Goal: Task Accomplishment & Management: Manage account settings

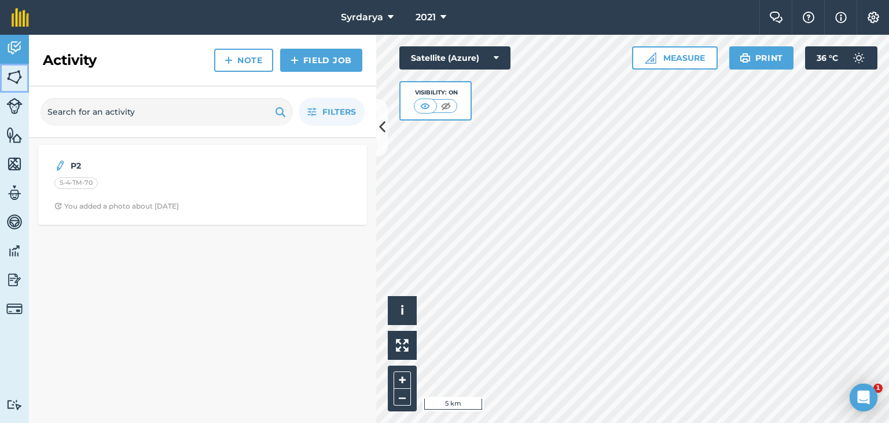
click at [19, 71] on img at bounding box center [14, 76] width 16 height 17
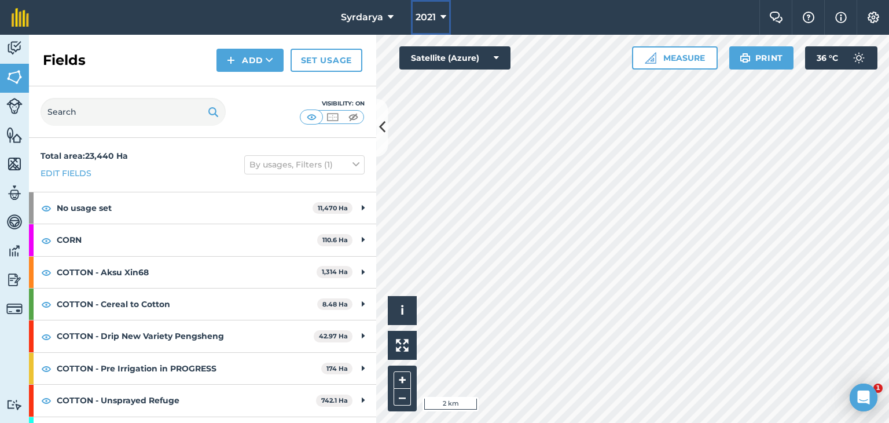
click at [439, 17] on button "2021" at bounding box center [431, 17] width 40 height 35
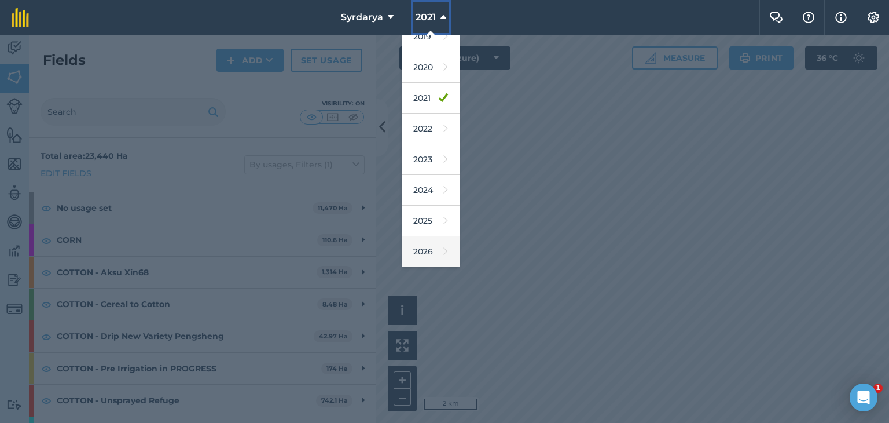
scroll to position [74, 0]
click at [424, 218] on link "2026" at bounding box center [431, 221] width 58 height 31
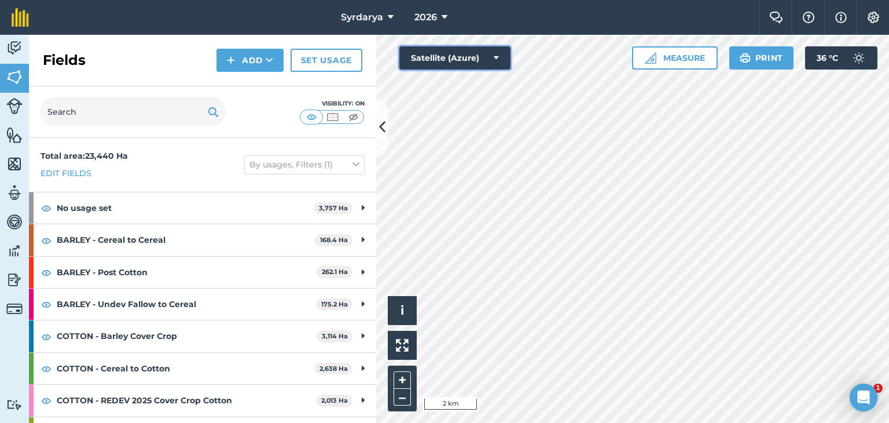
click at [467, 57] on button "Satellite (Azure)" at bounding box center [455, 57] width 111 height 23
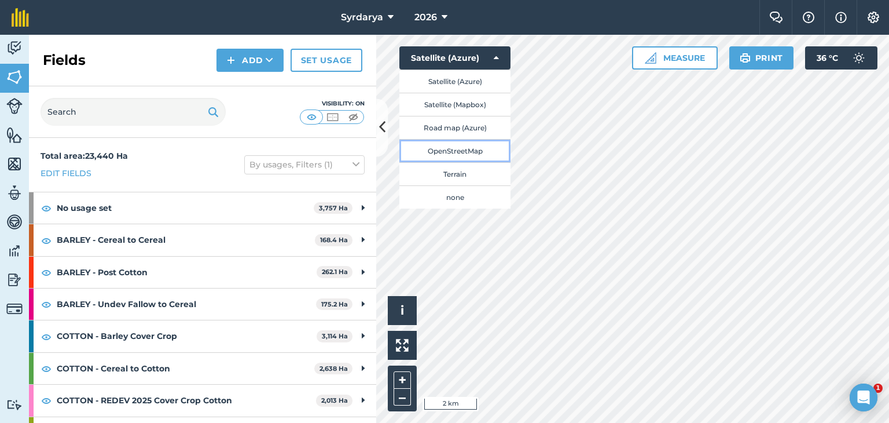
click at [455, 146] on button "OpenStreetMap" at bounding box center [455, 150] width 111 height 23
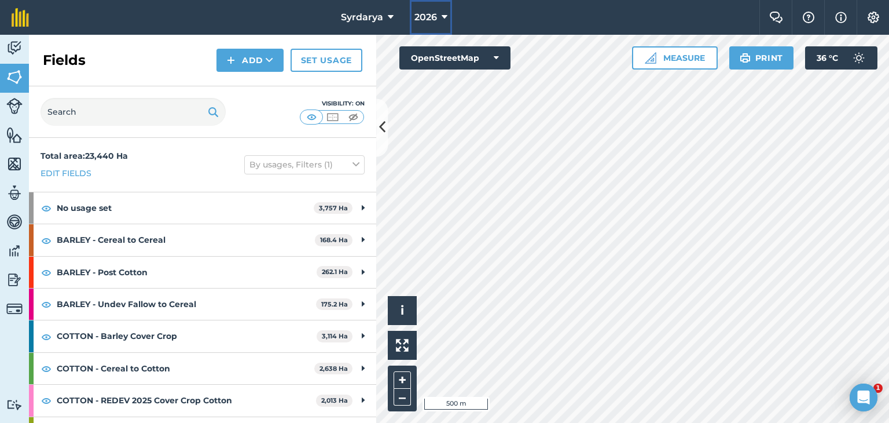
click at [434, 14] on span "2026" at bounding box center [426, 17] width 23 height 14
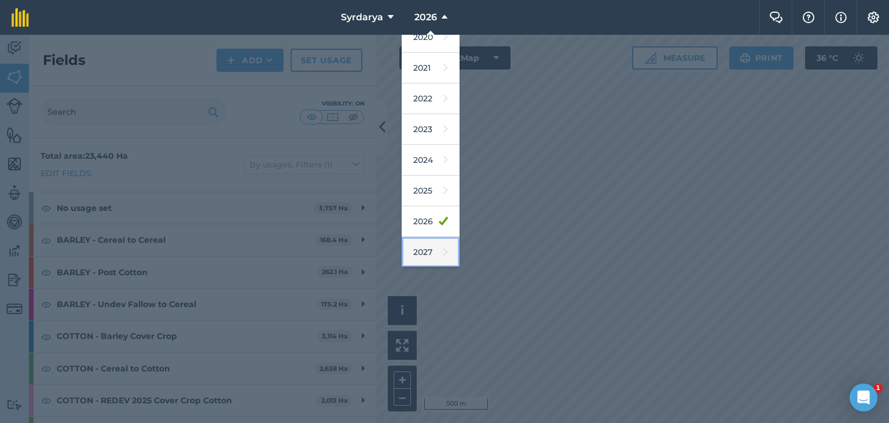
click at [429, 251] on link "2027" at bounding box center [431, 252] width 58 height 31
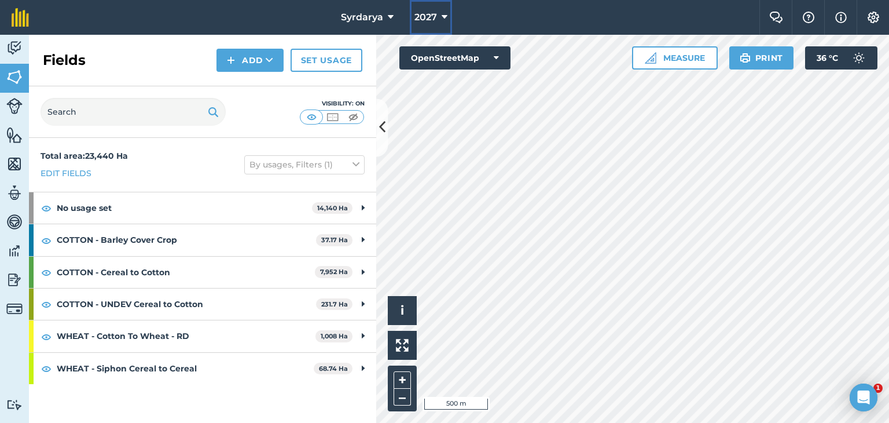
click at [441, 14] on button "2027" at bounding box center [431, 17] width 42 height 35
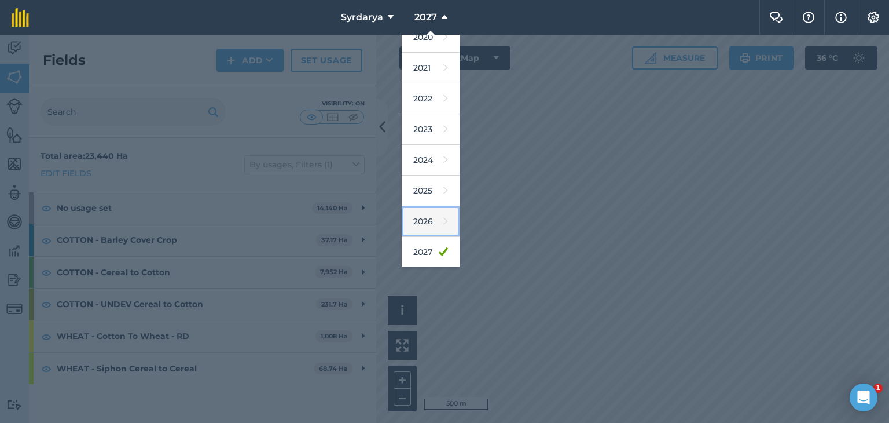
click at [422, 219] on link "2026" at bounding box center [431, 221] width 58 height 31
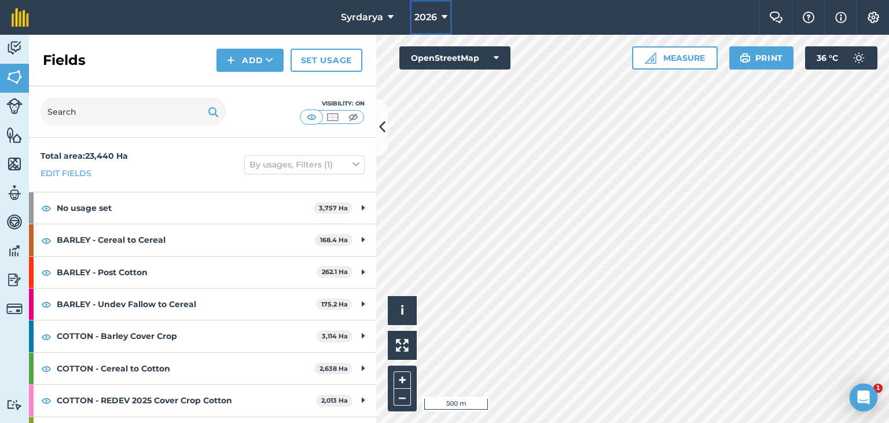
click at [437, 17] on span "2026" at bounding box center [426, 17] width 23 height 14
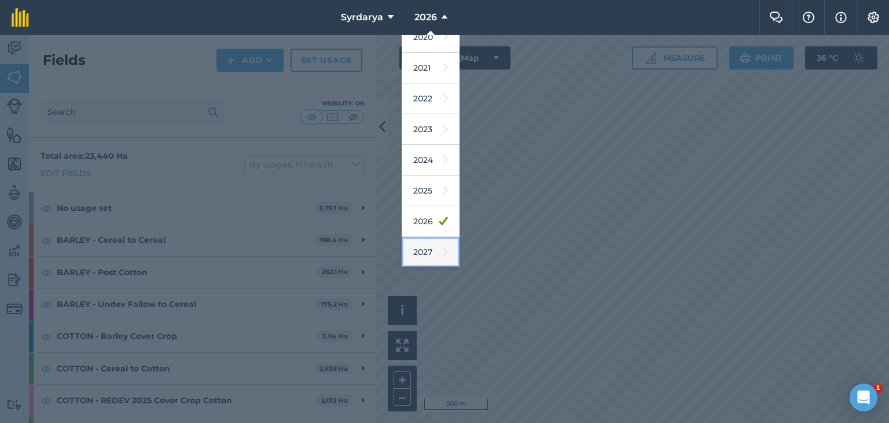
click at [428, 252] on link "2027" at bounding box center [431, 252] width 58 height 31
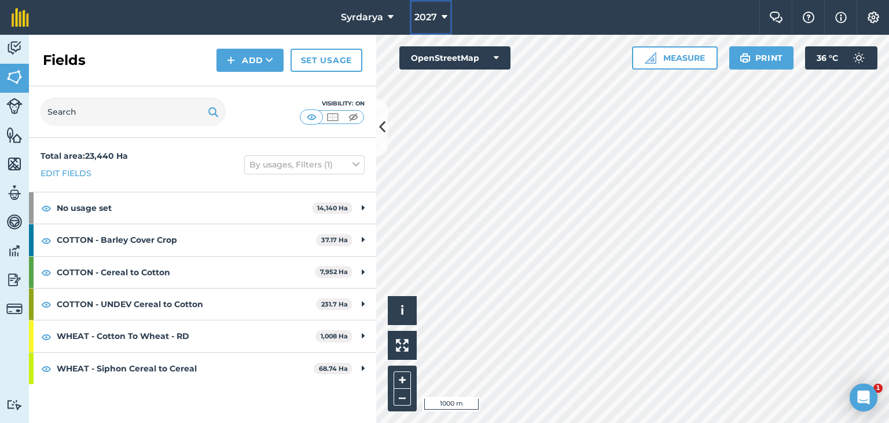
click at [429, 17] on span "2027" at bounding box center [426, 17] width 23 height 14
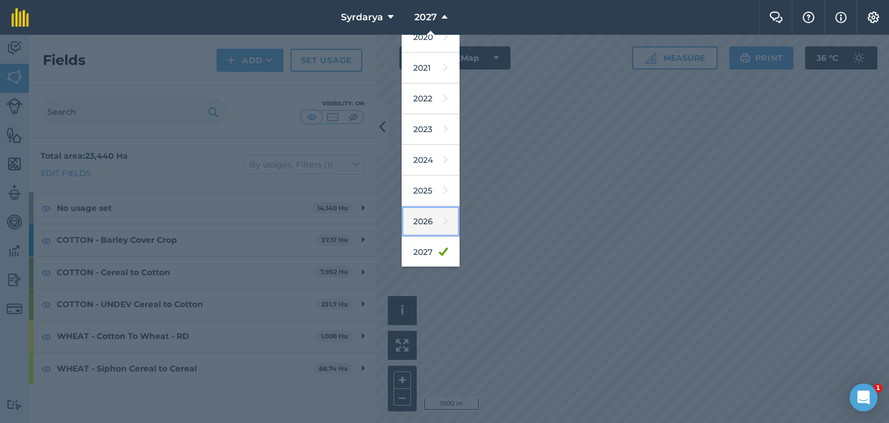
click at [424, 226] on link "2026" at bounding box center [431, 221] width 58 height 31
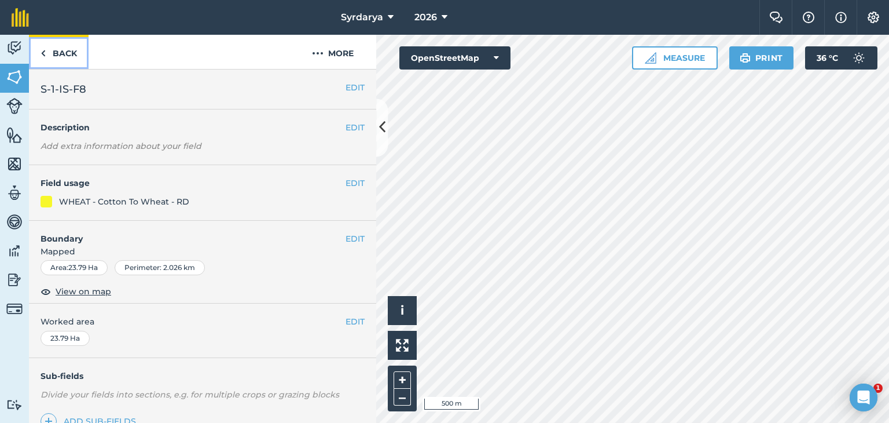
click at [55, 50] on link "Back" at bounding box center [59, 52] width 60 height 34
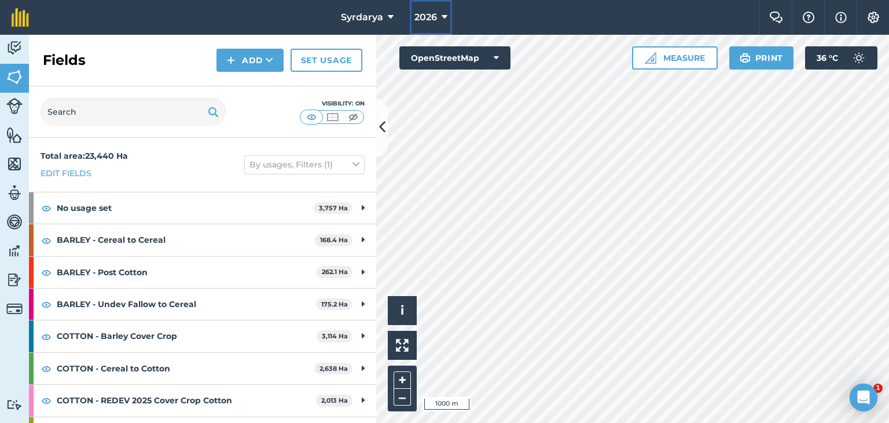
click at [440, 12] on button "2026" at bounding box center [431, 17] width 42 height 35
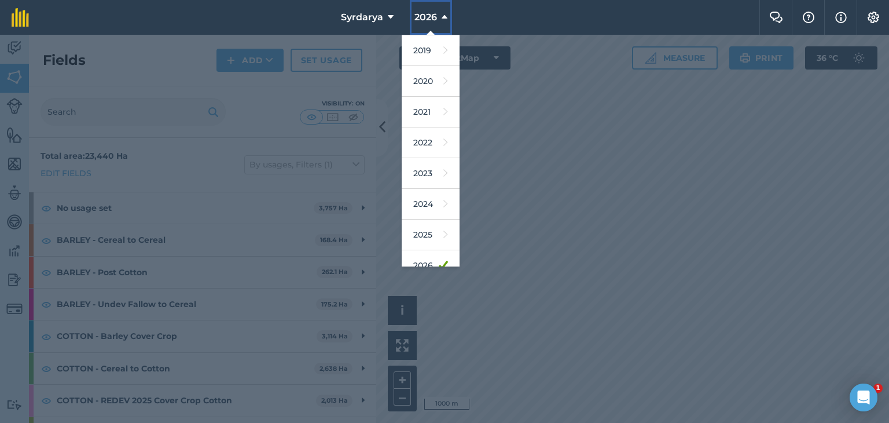
scroll to position [74, 0]
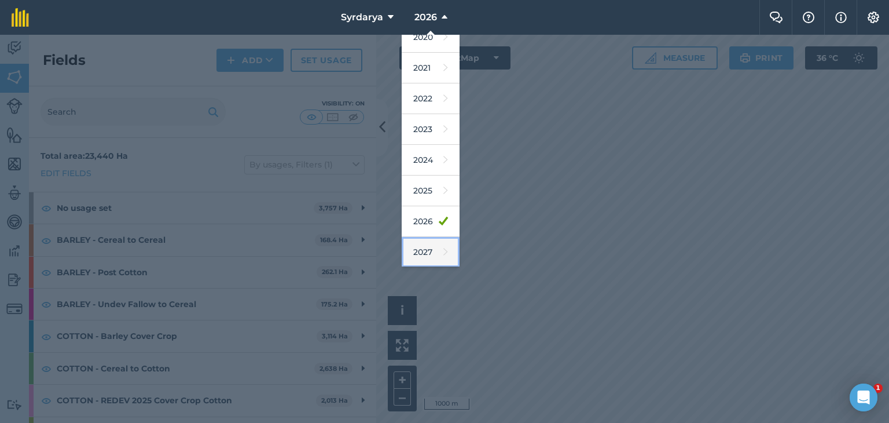
click at [427, 247] on link "2027" at bounding box center [431, 252] width 58 height 31
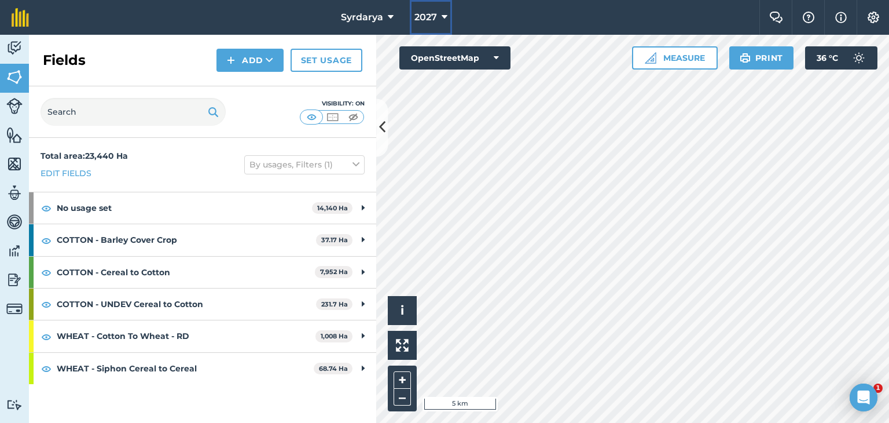
click at [439, 16] on button "2027" at bounding box center [431, 17] width 42 height 35
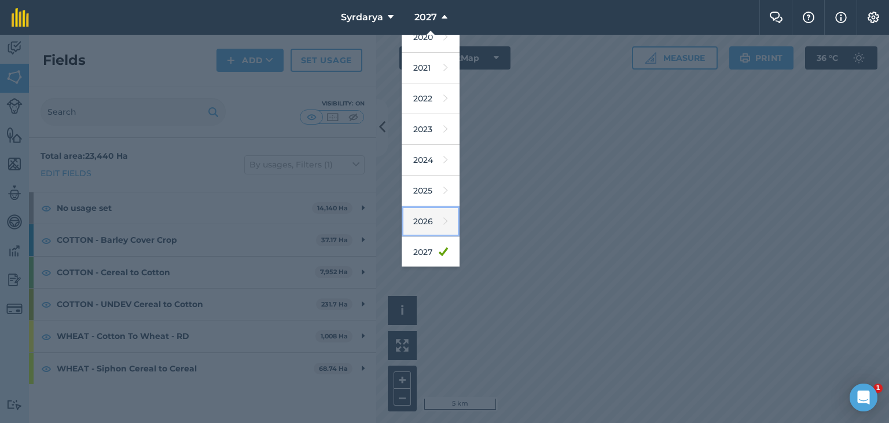
click at [426, 222] on link "2026" at bounding box center [431, 221] width 58 height 31
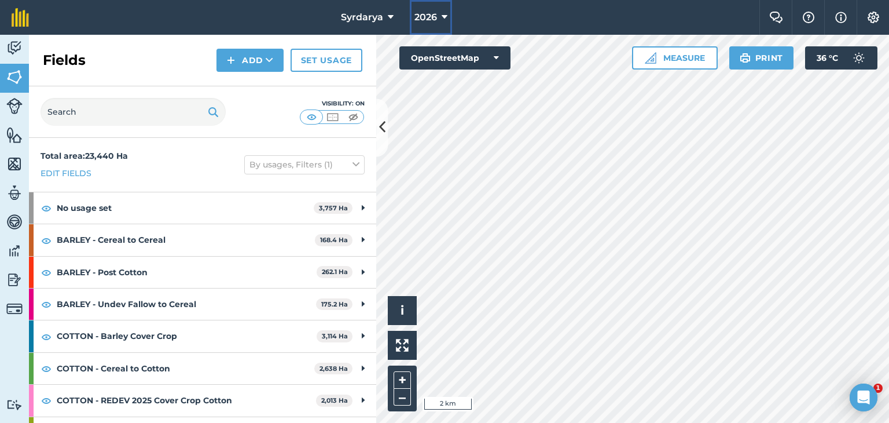
click at [433, 17] on span "2026" at bounding box center [426, 17] width 23 height 14
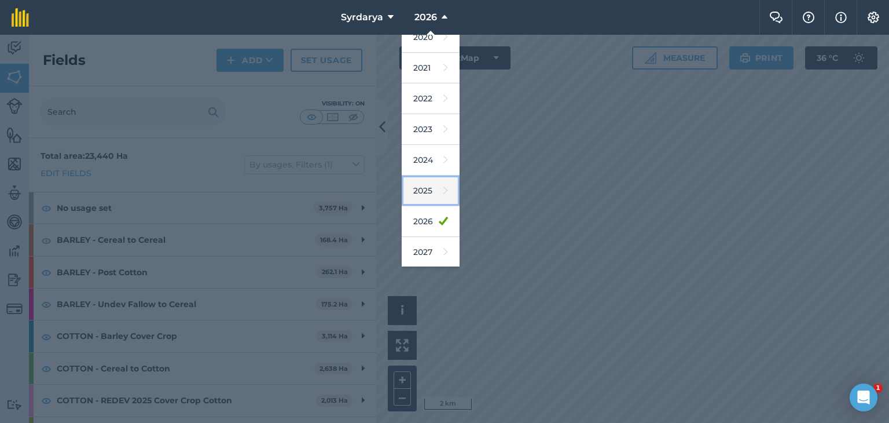
click at [425, 183] on link "2025" at bounding box center [431, 190] width 58 height 31
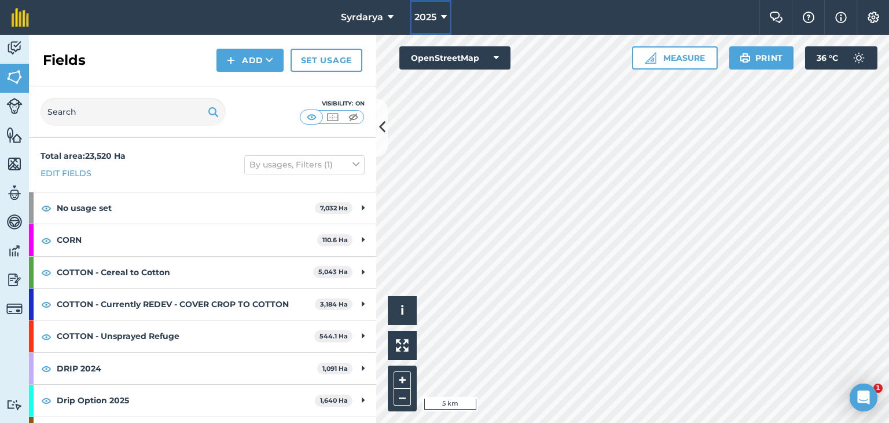
click at [435, 17] on span "2025" at bounding box center [426, 17] width 22 height 14
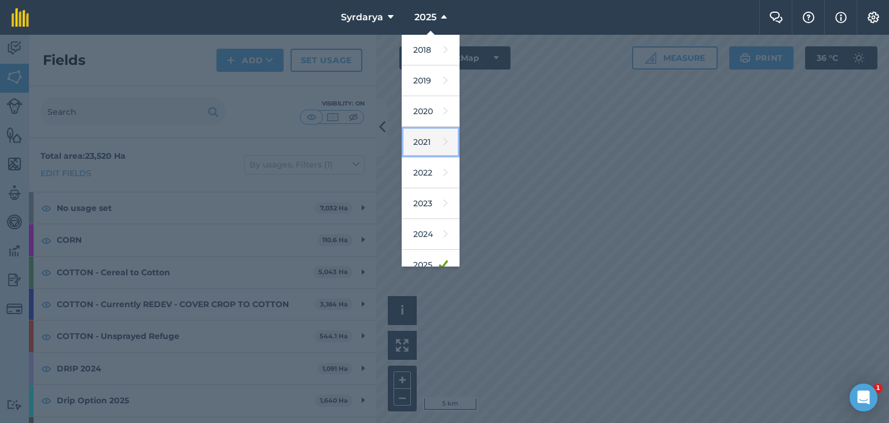
click at [424, 140] on link "2021" at bounding box center [431, 142] width 58 height 31
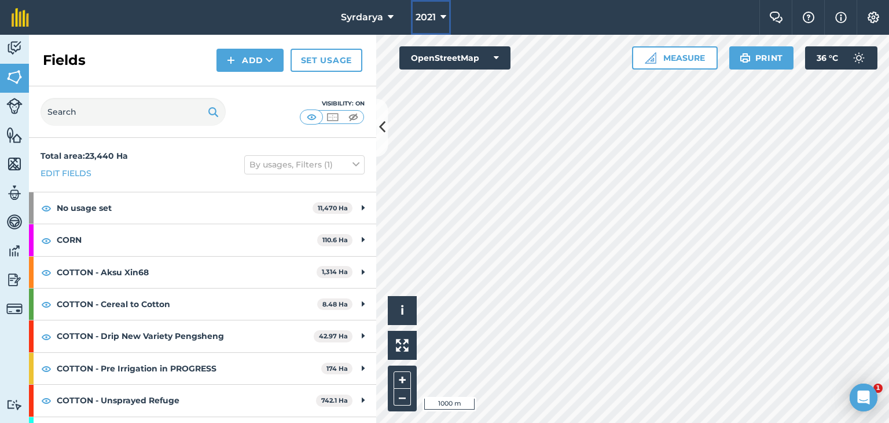
click at [433, 17] on span "2021" at bounding box center [426, 17] width 20 height 14
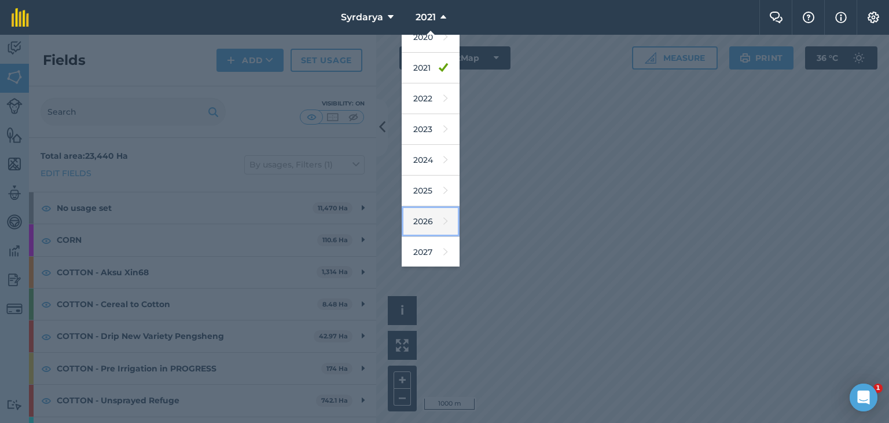
click at [422, 219] on link "2026" at bounding box center [431, 221] width 58 height 31
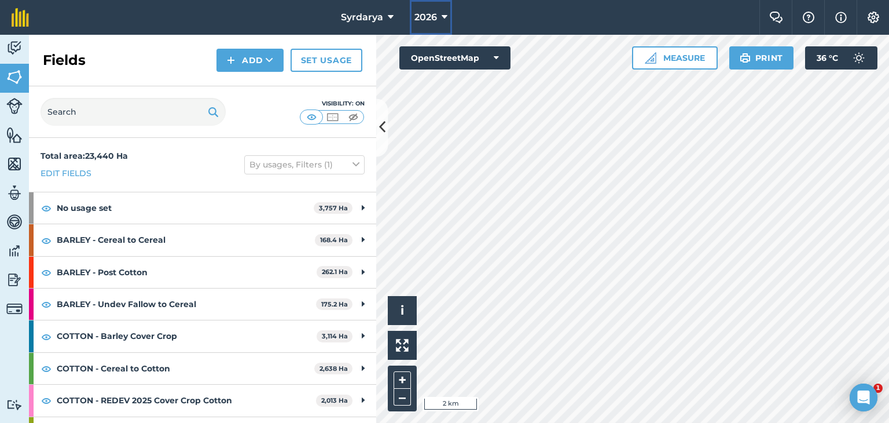
click at [446, 18] on icon at bounding box center [445, 17] width 6 height 14
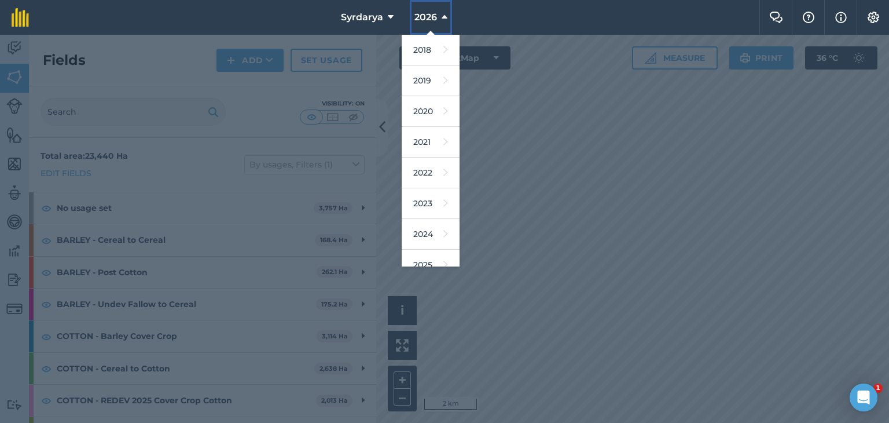
click at [446, 18] on icon at bounding box center [445, 17] width 6 height 14
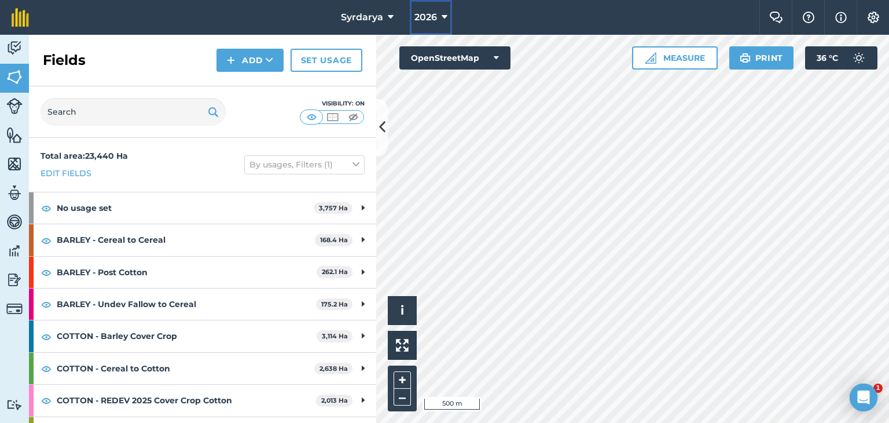
click at [417, 14] on span "2026" at bounding box center [426, 17] width 23 height 14
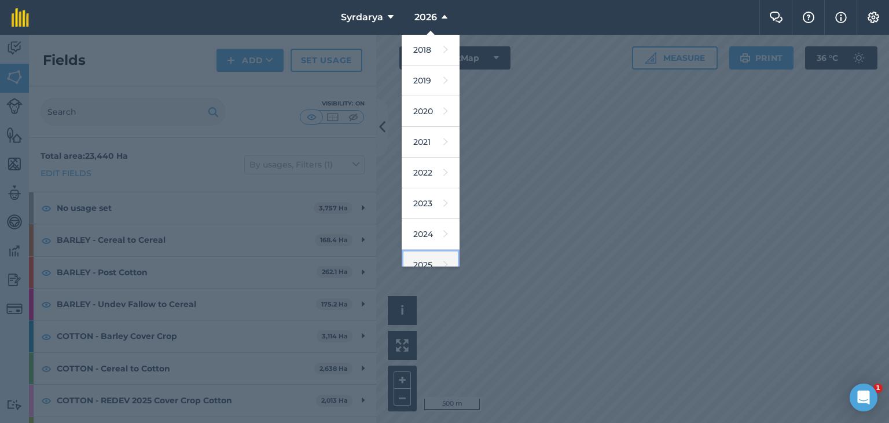
click at [428, 256] on link "2025" at bounding box center [431, 265] width 58 height 31
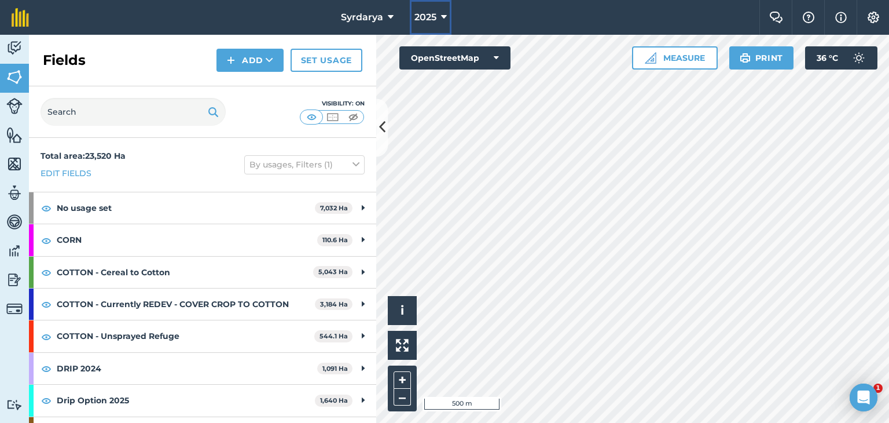
click at [433, 14] on span "2025" at bounding box center [426, 17] width 22 height 14
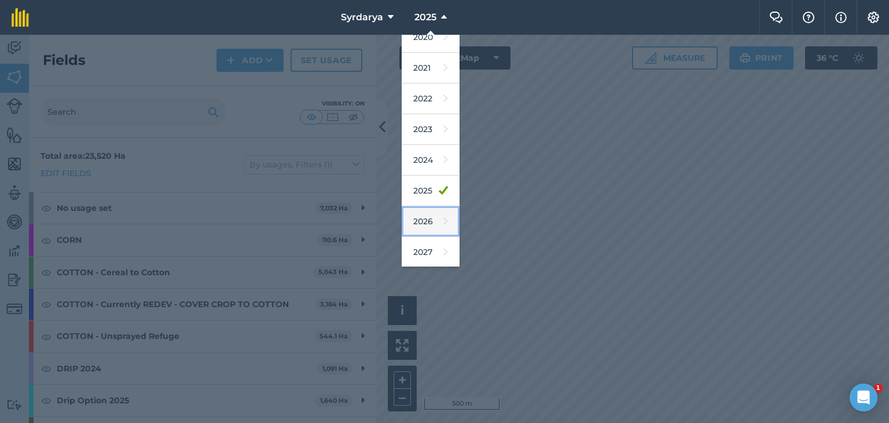
click at [423, 222] on link "2026" at bounding box center [431, 221] width 58 height 31
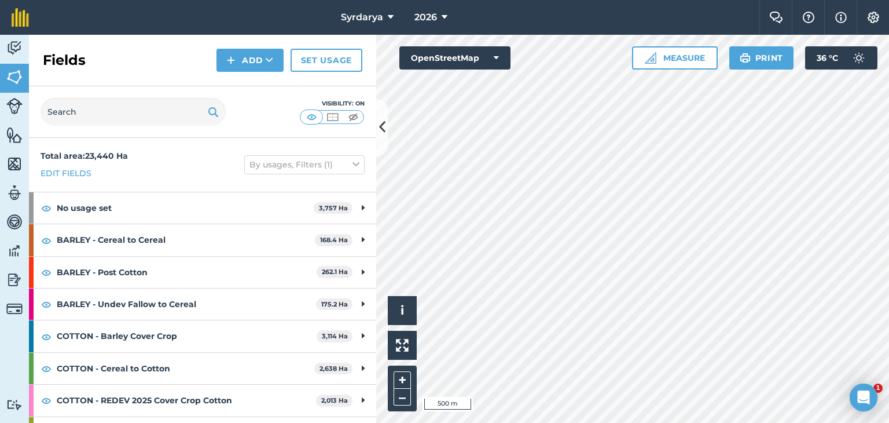
click at [889, 422] on html "Syrdarya 2026 Farm Chat Help Info Settings Syrdarya - 2026 Reproduced with the …" at bounding box center [444, 211] width 889 height 423
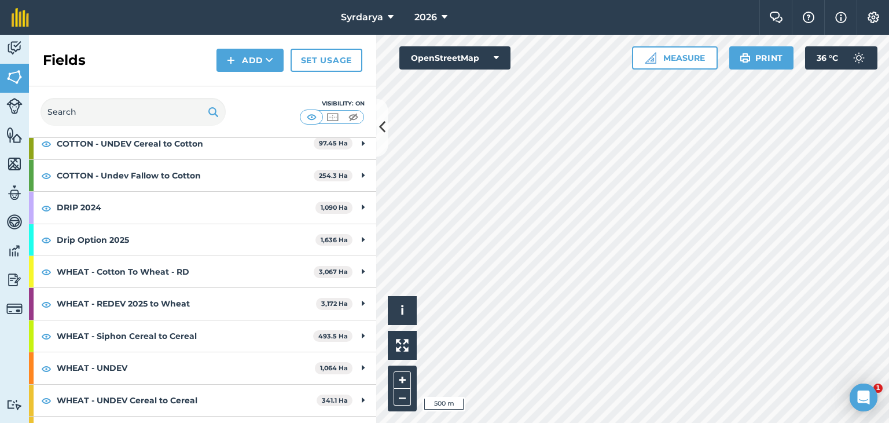
scroll to position [290, 0]
click at [317, 62] on link "Set usage" at bounding box center [327, 60] width 72 height 23
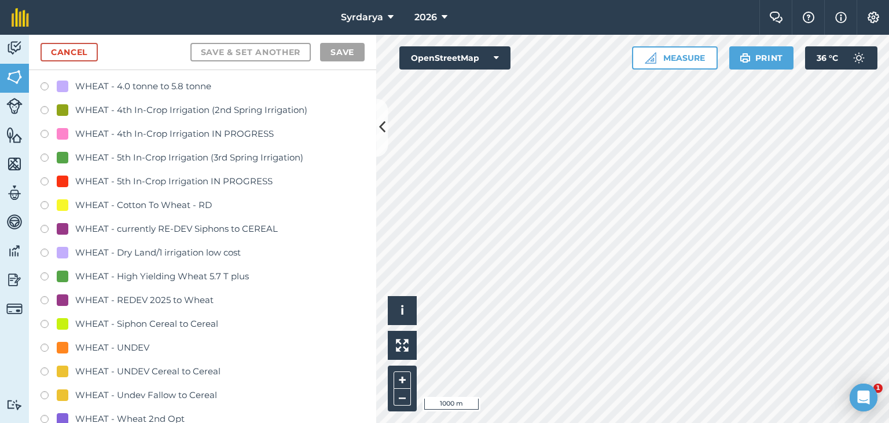
scroll to position [2374, 0]
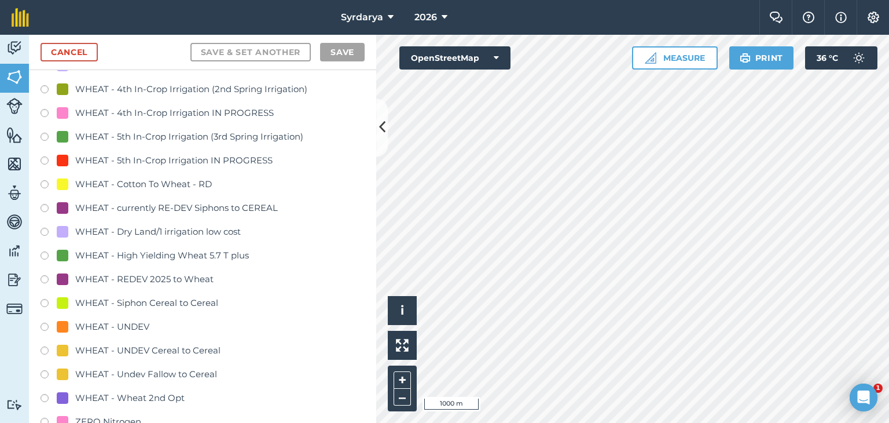
click at [44, 301] on label at bounding box center [49, 305] width 16 height 12
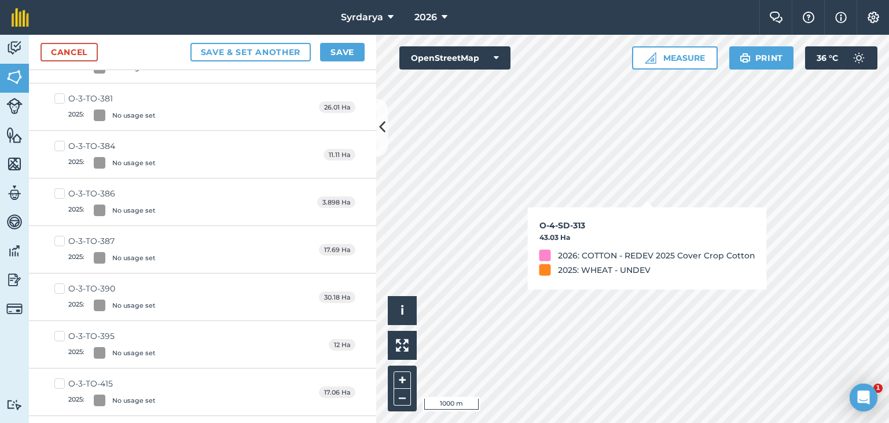
checkbox input "true"
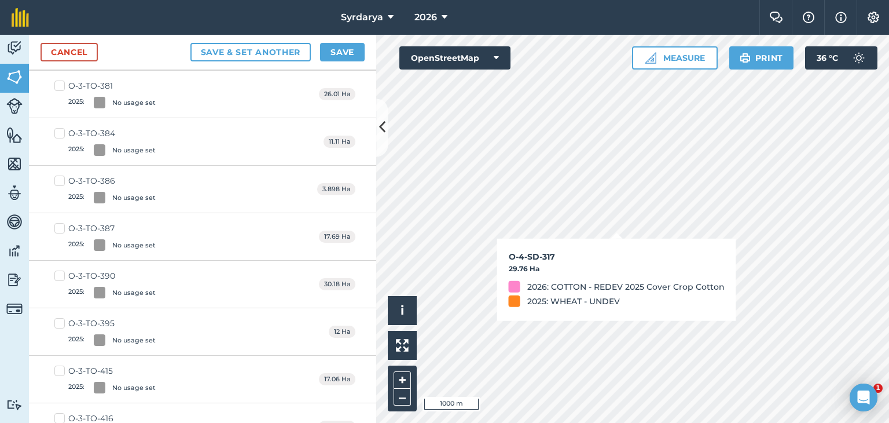
scroll to position [2361, 0]
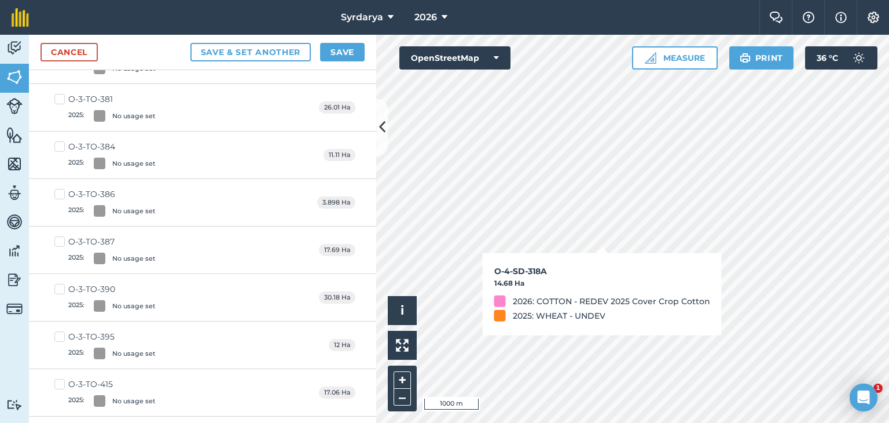
checkbox input "true"
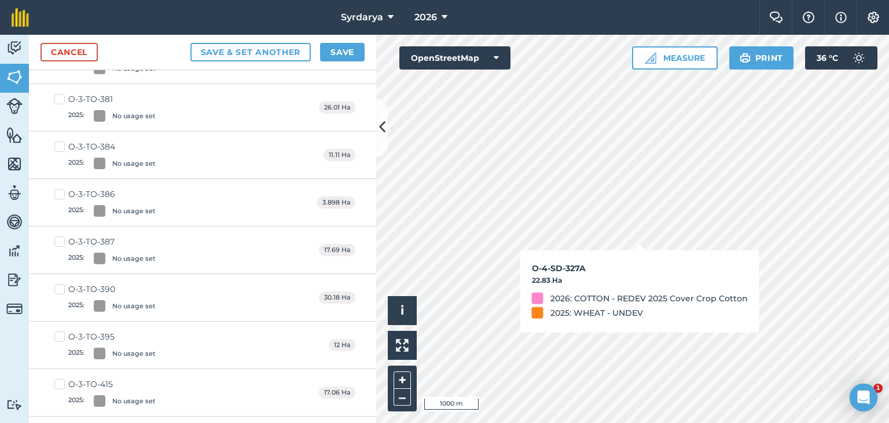
checkbox input "true"
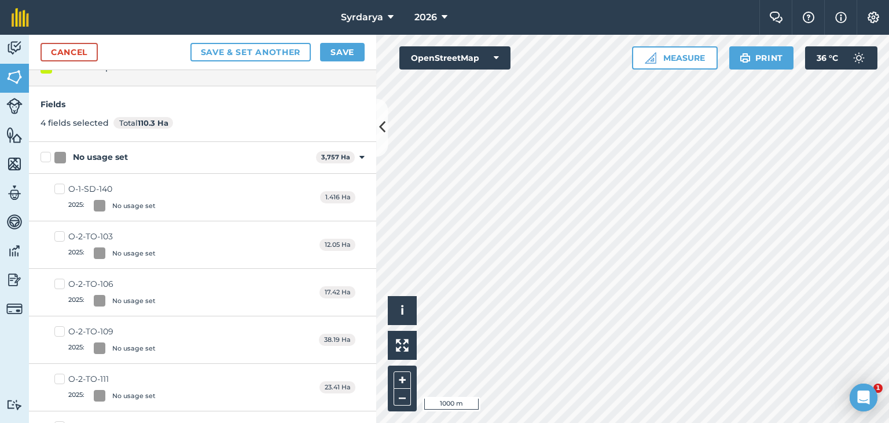
scroll to position [0, 0]
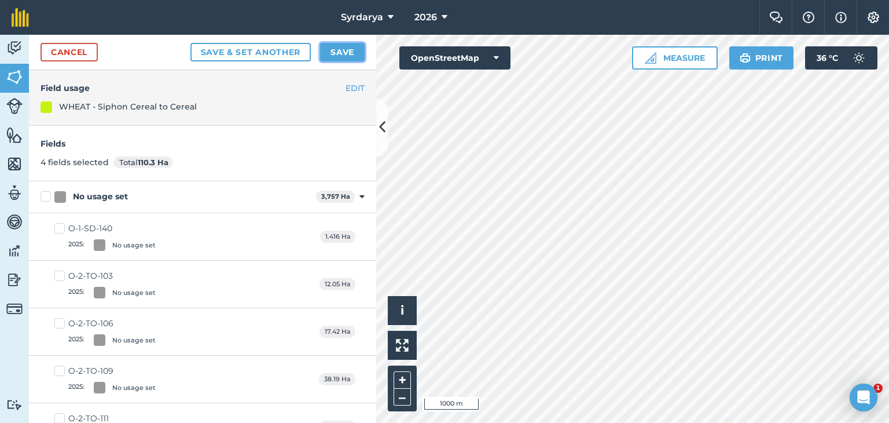
click at [338, 50] on button "Save" at bounding box center [342, 52] width 45 height 19
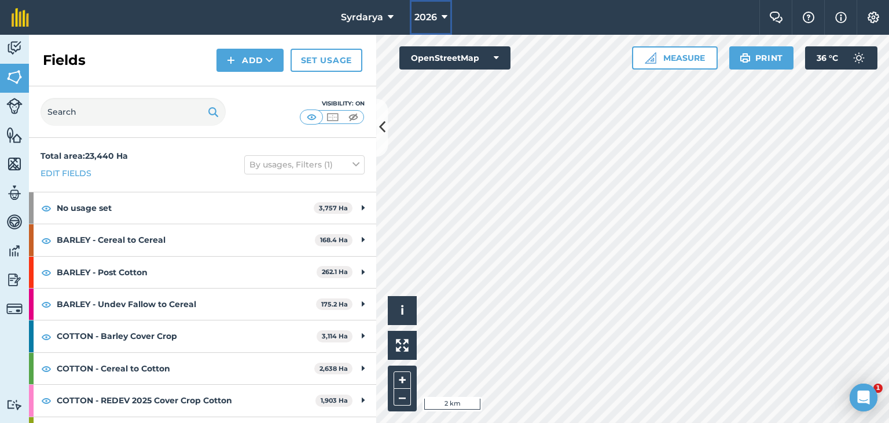
click at [431, 17] on span "2026" at bounding box center [426, 17] width 23 height 14
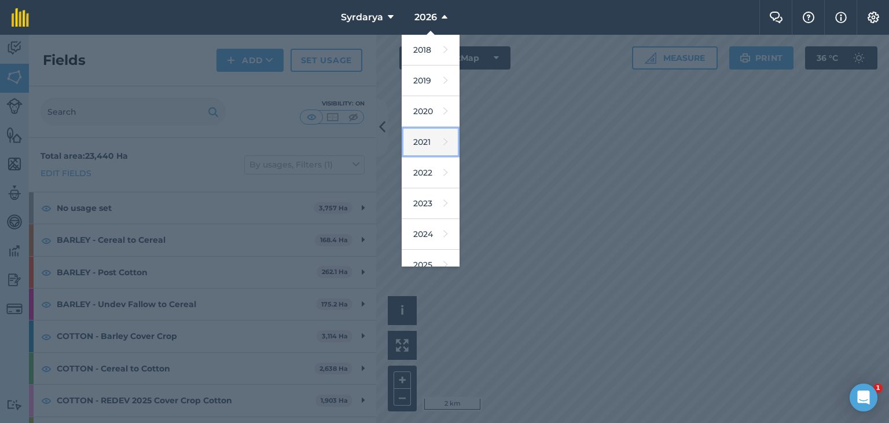
click at [426, 138] on link "2021" at bounding box center [431, 142] width 58 height 31
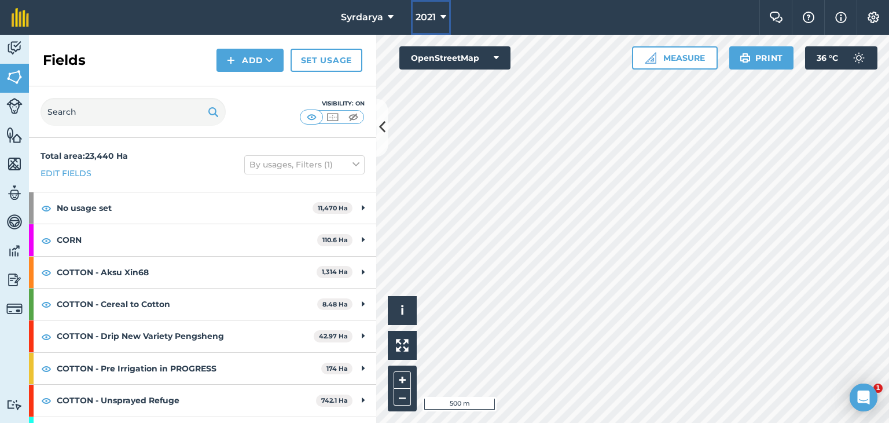
click at [418, 19] on span "2021" at bounding box center [426, 17] width 20 height 14
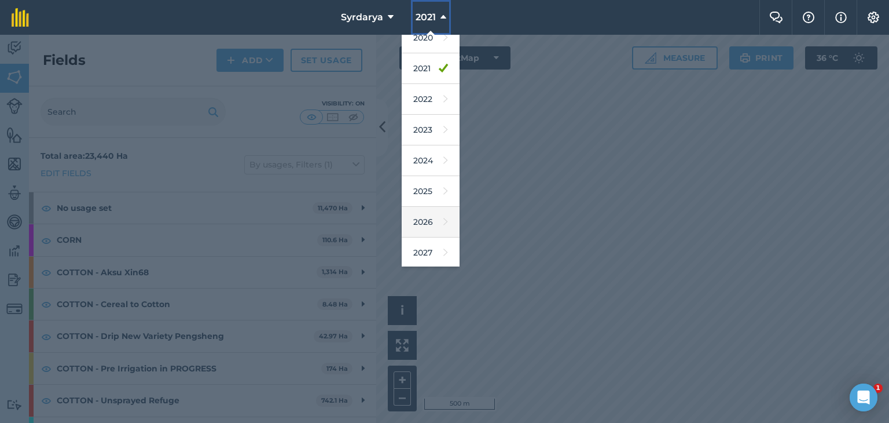
scroll to position [74, 0]
click at [422, 221] on link "2026" at bounding box center [431, 221] width 58 height 31
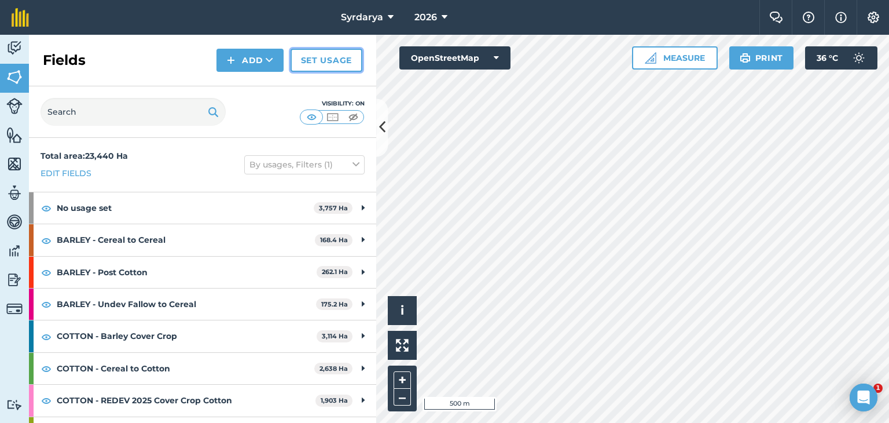
click at [324, 56] on link "Set usage" at bounding box center [327, 60] width 72 height 23
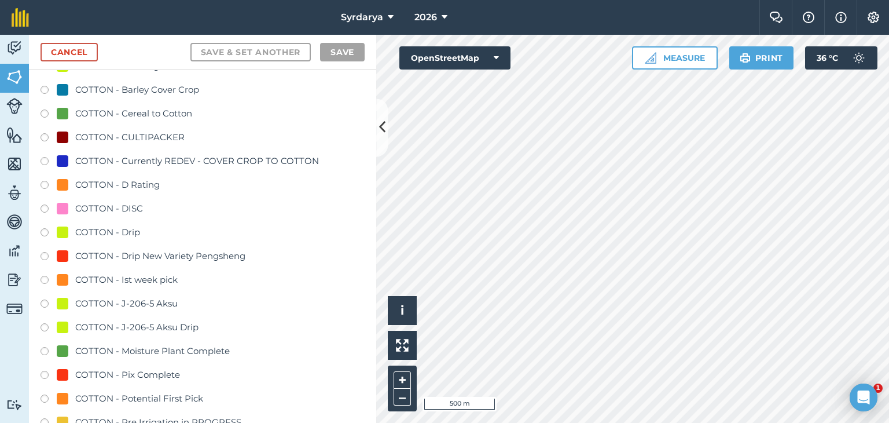
scroll to position [637, 0]
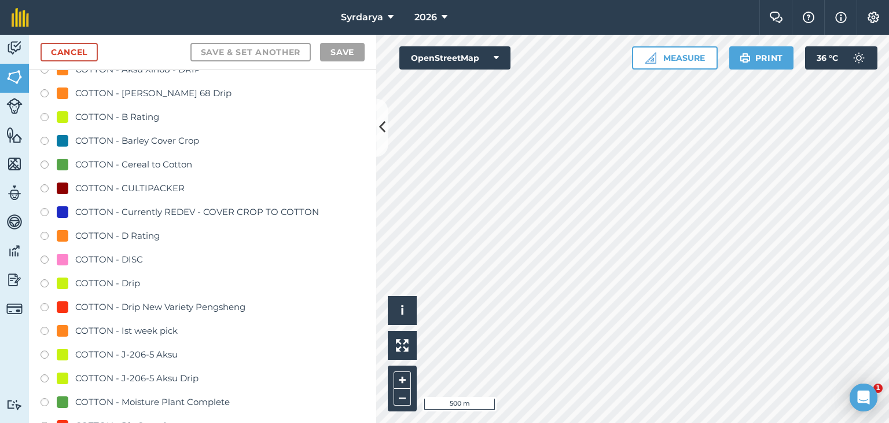
click at [45, 138] on label at bounding box center [49, 143] width 16 height 12
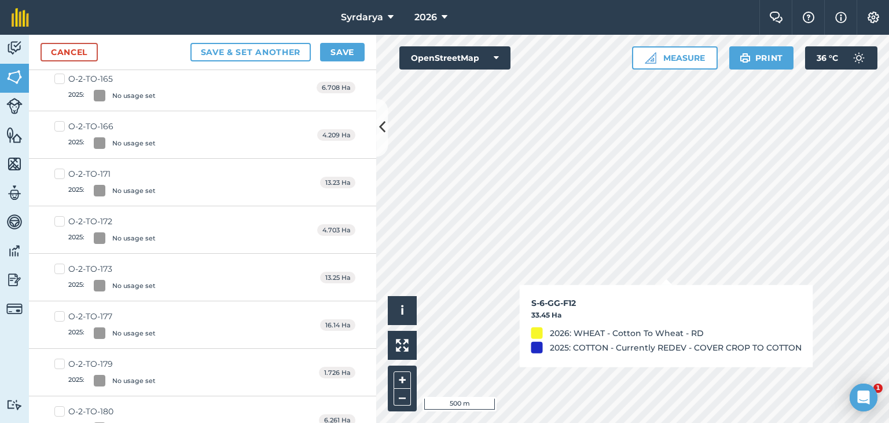
checkbox input "true"
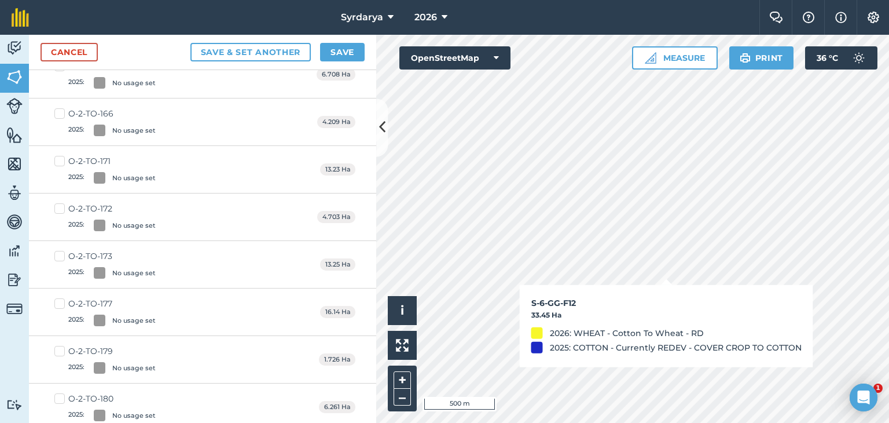
scroll to position [624, 0]
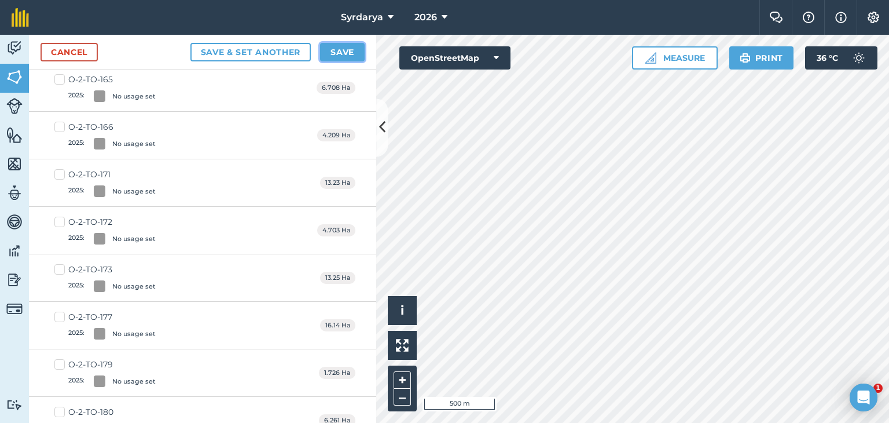
click at [350, 49] on button "Save" at bounding box center [342, 52] width 45 height 19
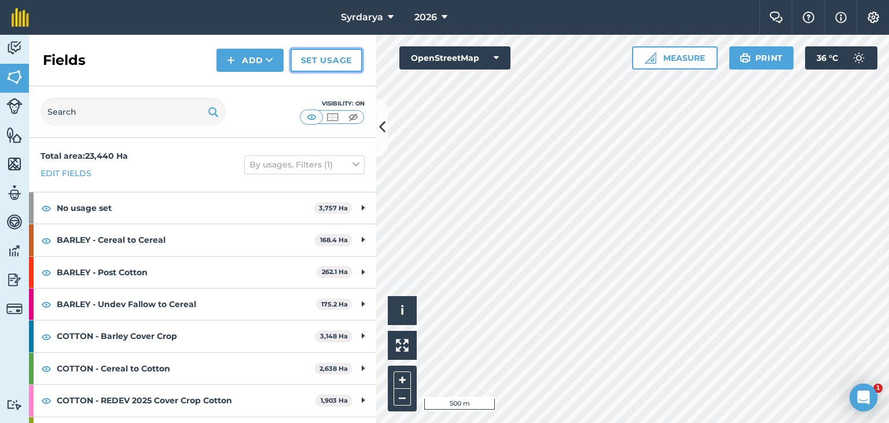
click at [316, 59] on link "Set usage" at bounding box center [327, 60] width 72 height 23
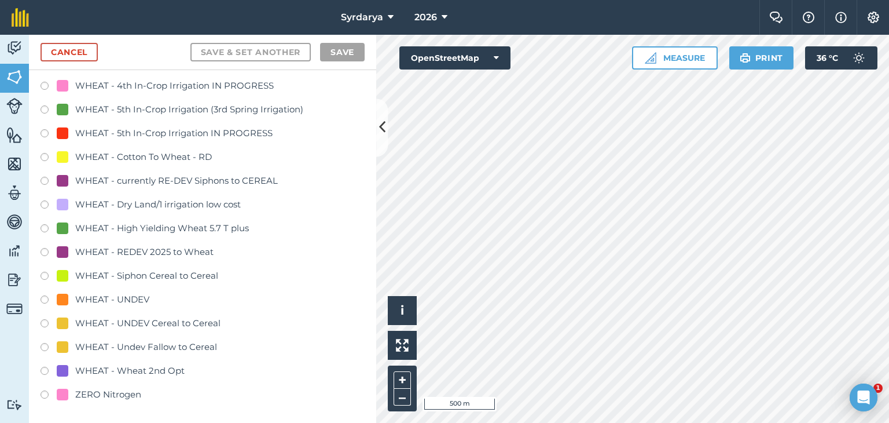
scroll to position [2432, 0]
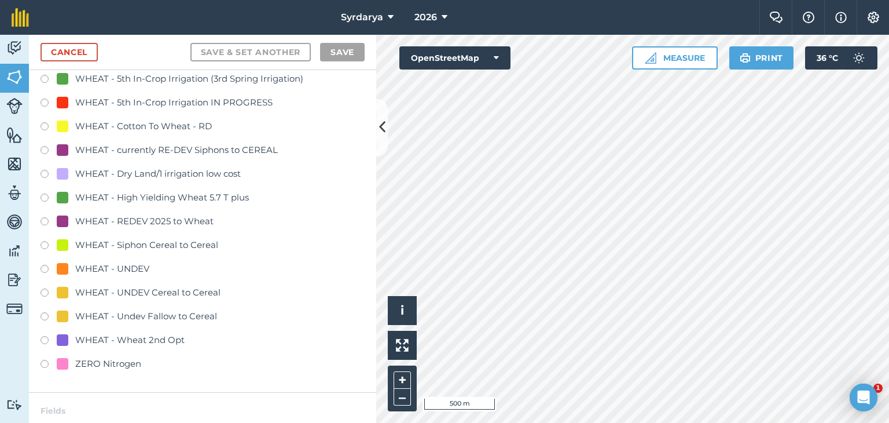
click at [45, 127] on label at bounding box center [49, 128] width 16 height 12
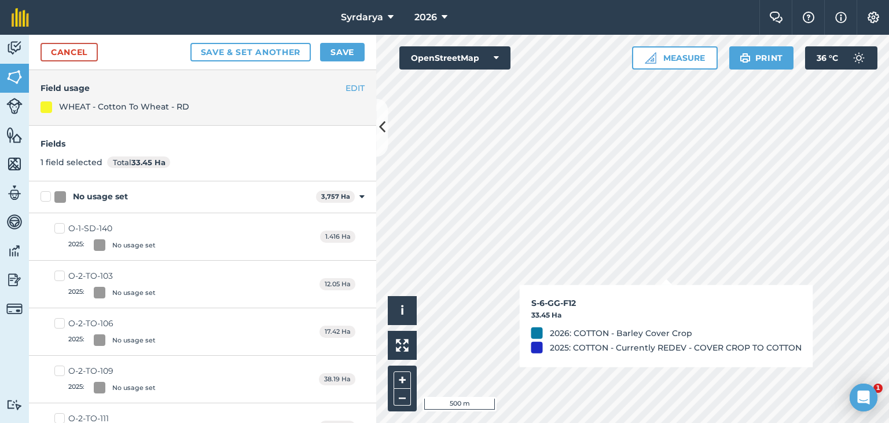
checkbox input "false"
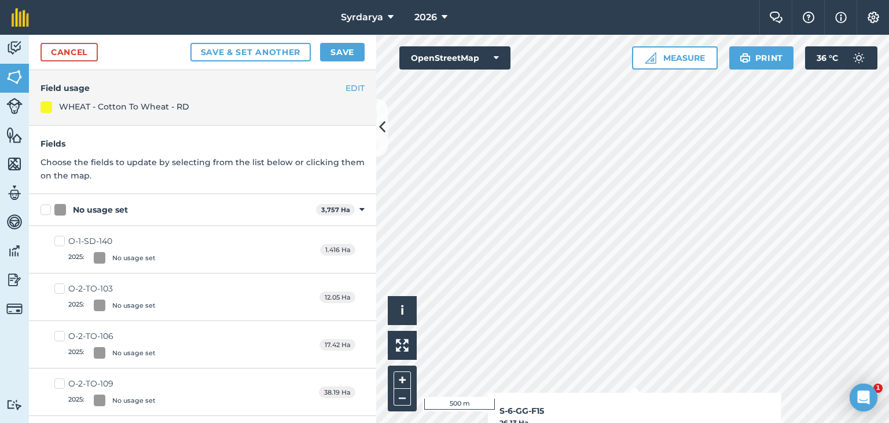
checkbox input "true"
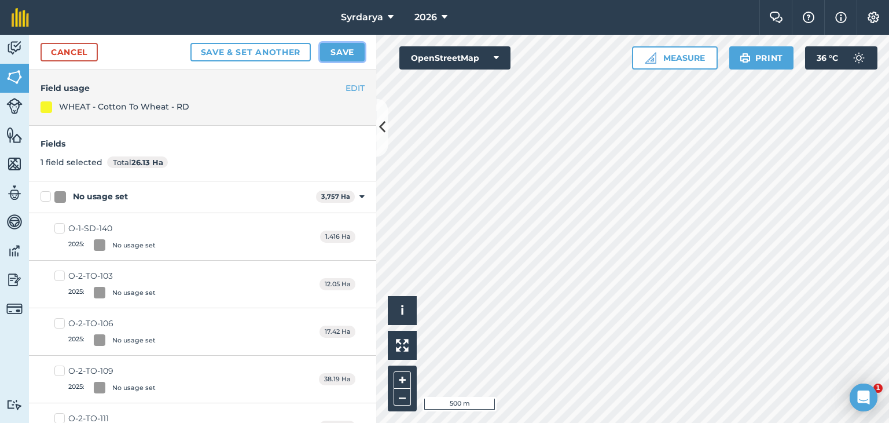
click at [334, 52] on button "Save" at bounding box center [342, 52] width 45 height 19
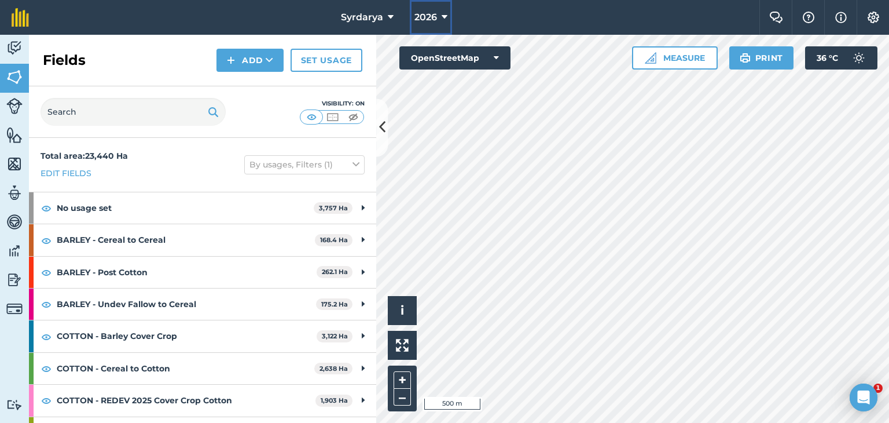
click at [438, 14] on button "2026" at bounding box center [431, 17] width 42 height 35
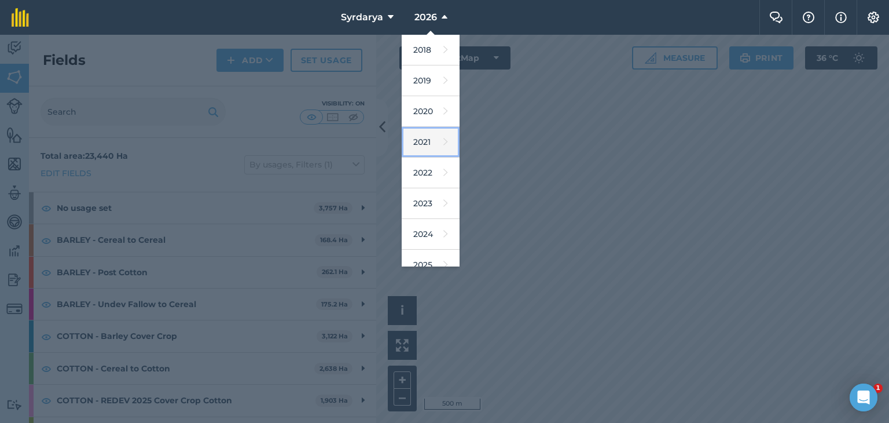
click at [426, 137] on link "2021" at bounding box center [431, 142] width 58 height 31
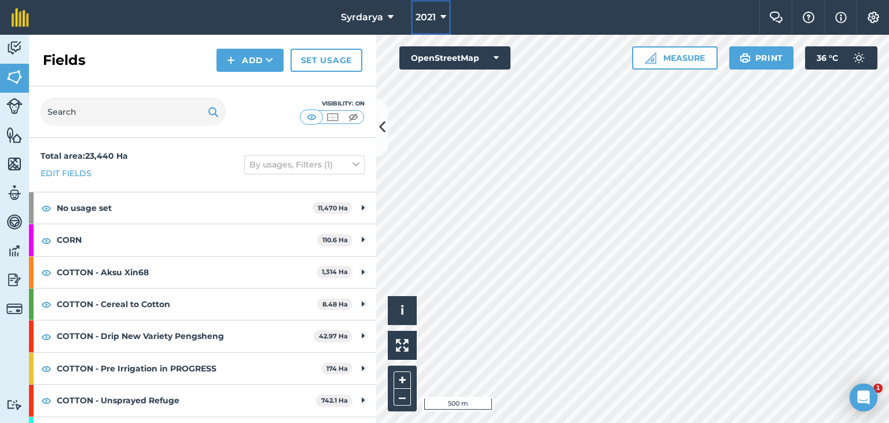
click at [433, 17] on span "2021" at bounding box center [426, 17] width 20 height 14
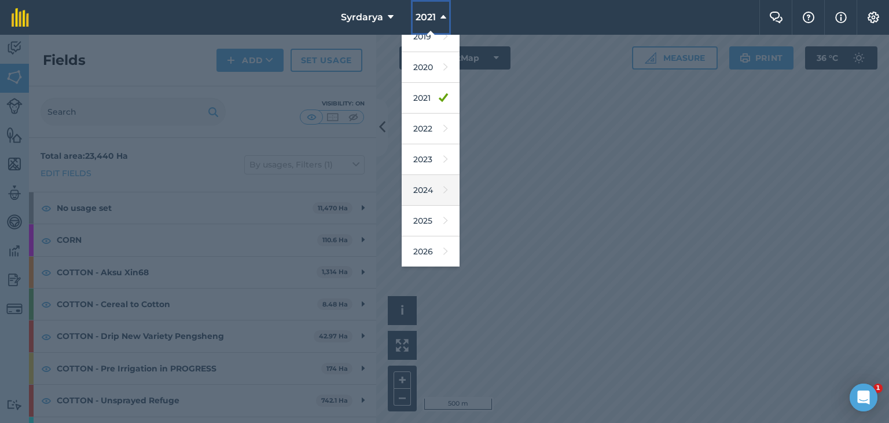
scroll to position [74, 0]
click at [422, 214] on link "2026" at bounding box center [431, 221] width 58 height 31
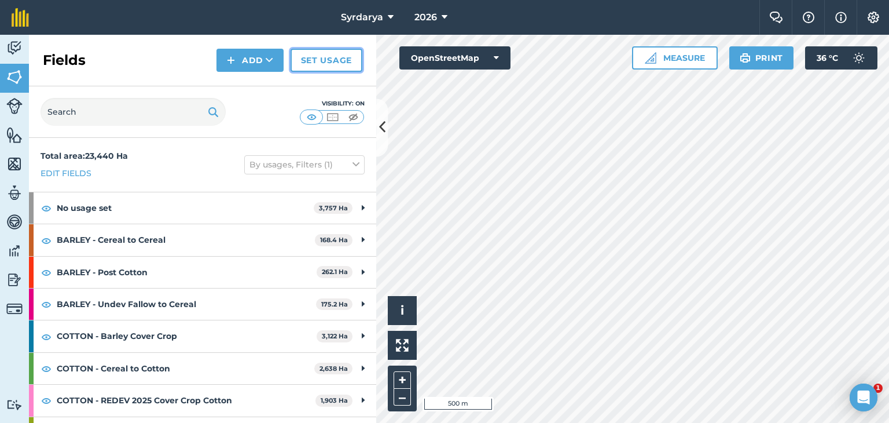
click at [326, 60] on link "Set usage" at bounding box center [327, 60] width 72 height 23
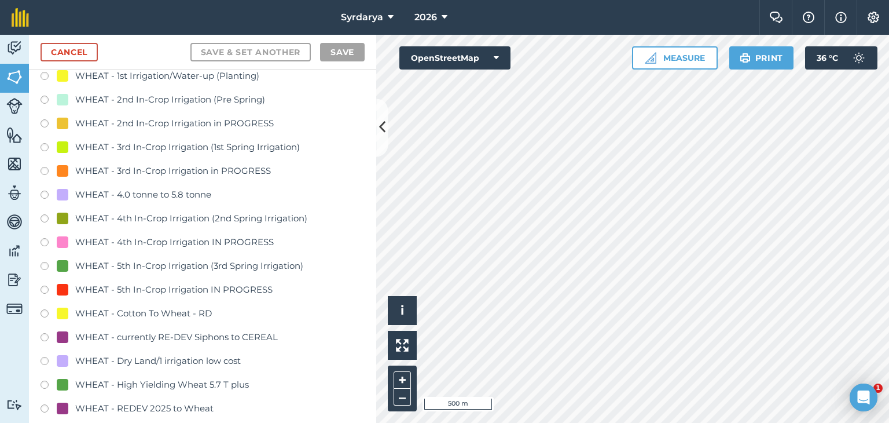
scroll to position [2316, 0]
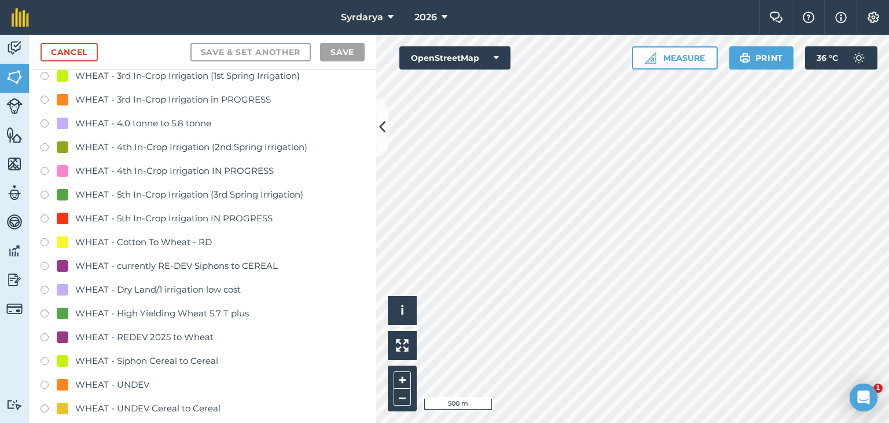
click at [44, 240] on label at bounding box center [49, 244] width 16 height 12
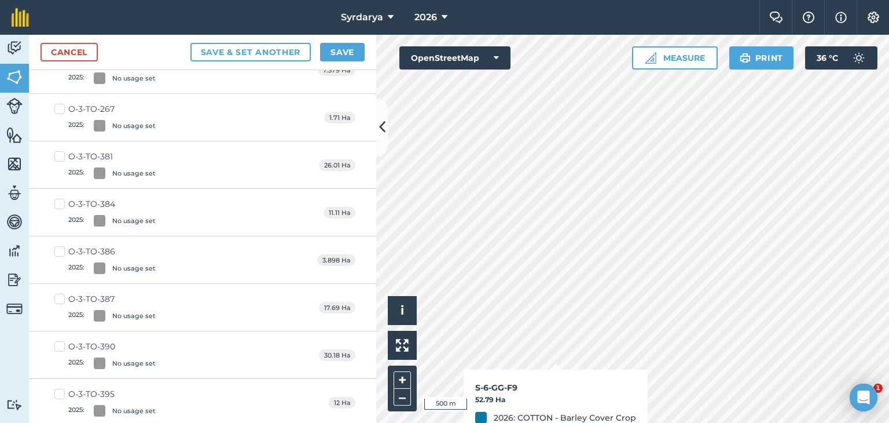
checkbox input "true"
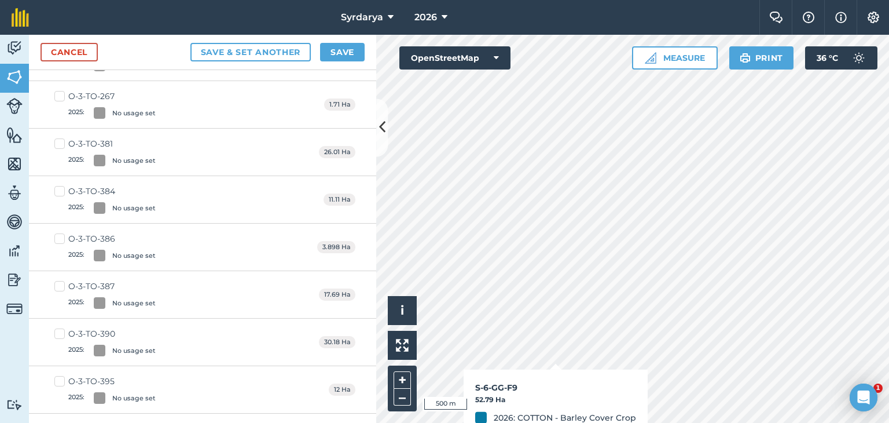
scroll to position [2303, 0]
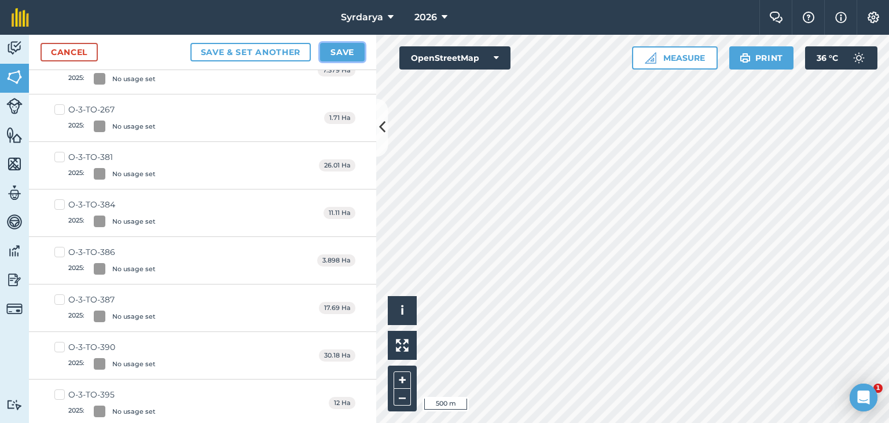
click at [345, 54] on button "Save" at bounding box center [342, 52] width 45 height 19
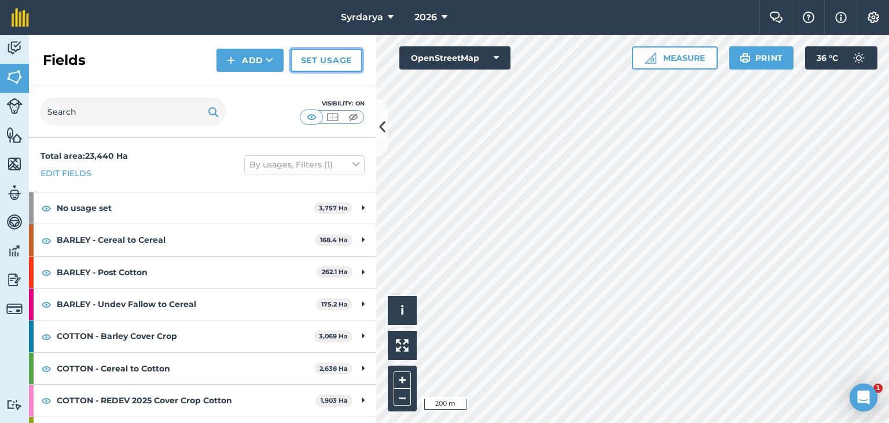
click at [325, 56] on link "Set usage" at bounding box center [327, 60] width 72 height 23
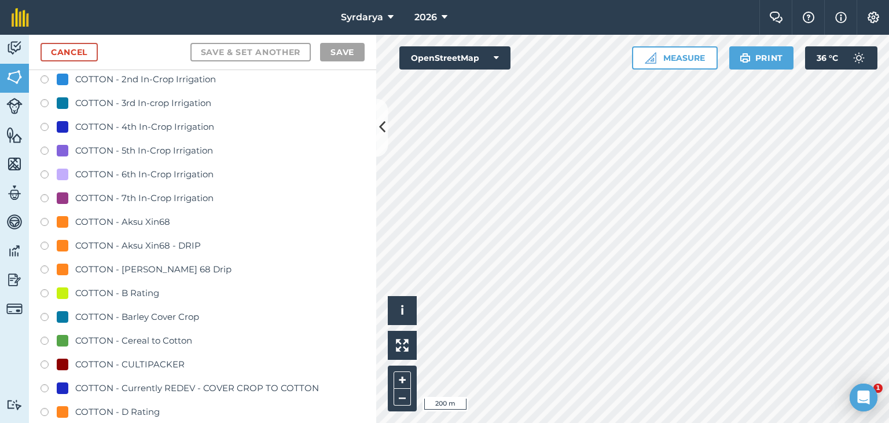
scroll to position [463, 0]
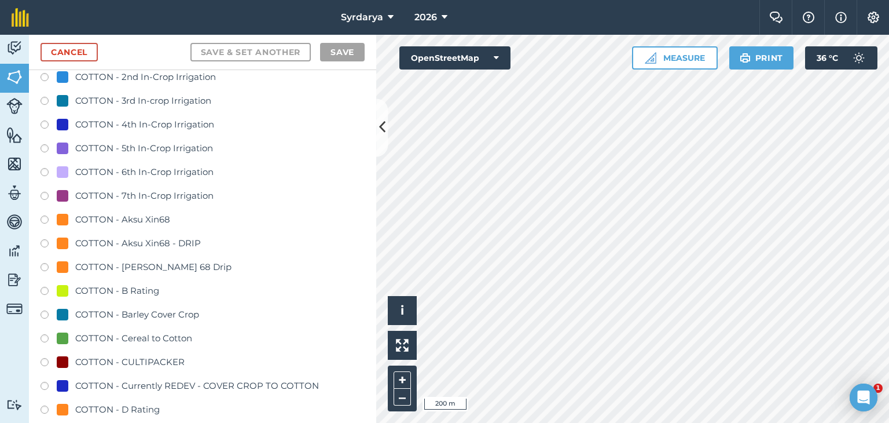
click at [42, 314] on label at bounding box center [49, 316] width 16 height 12
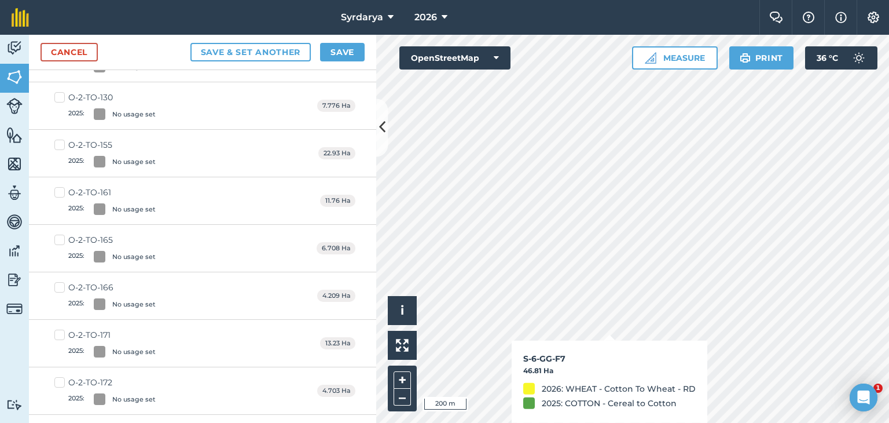
checkbox input "true"
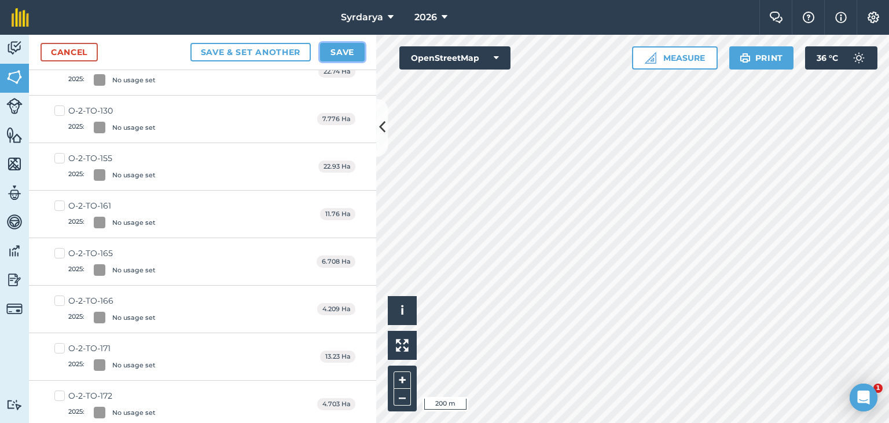
click at [343, 50] on button "Save" at bounding box center [342, 52] width 45 height 19
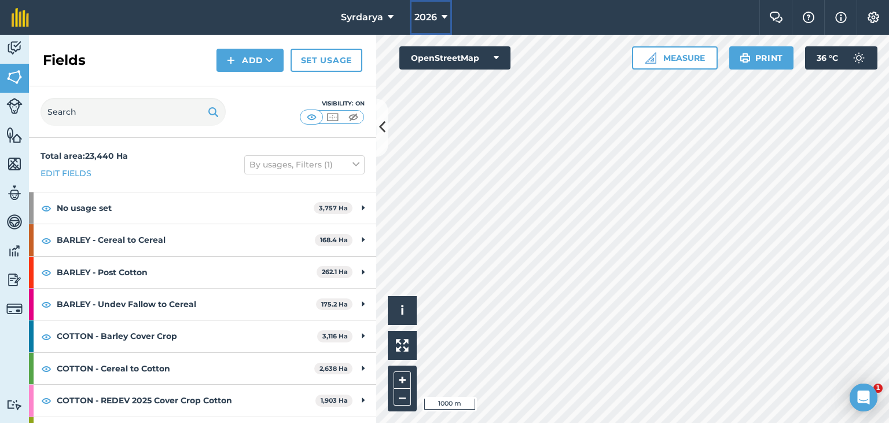
click at [428, 13] on span "2026" at bounding box center [426, 17] width 23 height 14
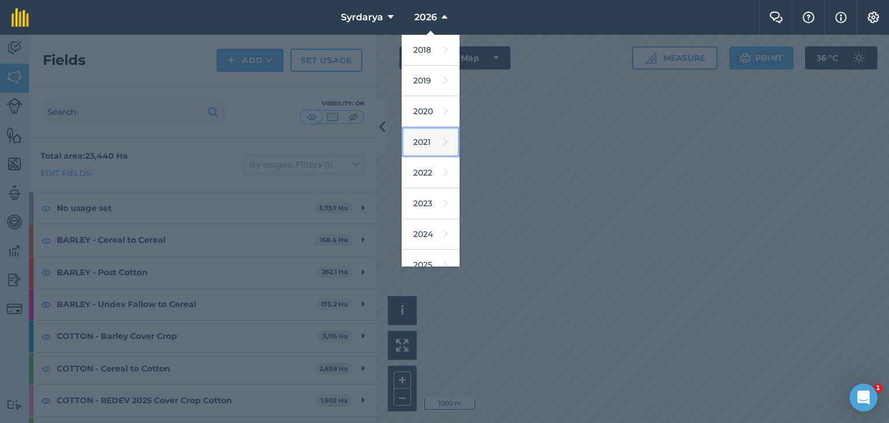
click at [423, 137] on link "2021" at bounding box center [431, 142] width 58 height 31
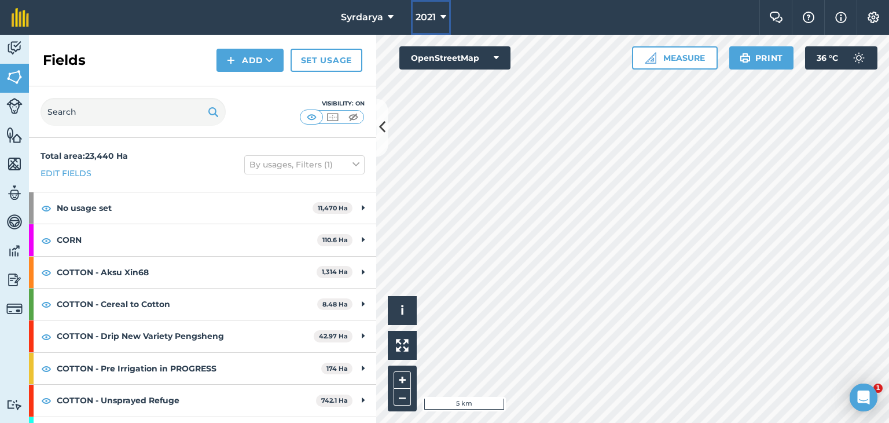
click at [418, 12] on span "2021" at bounding box center [426, 17] width 20 height 14
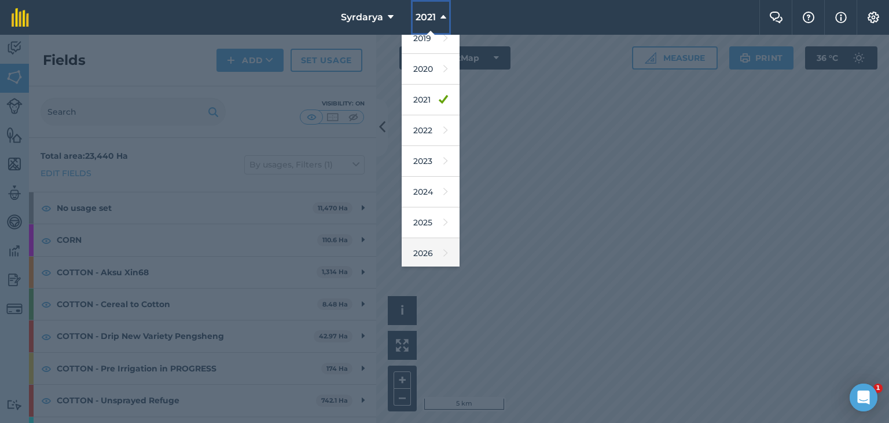
scroll to position [74, 0]
click at [420, 216] on link "2026" at bounding box center [431, 221] width 58 height 31
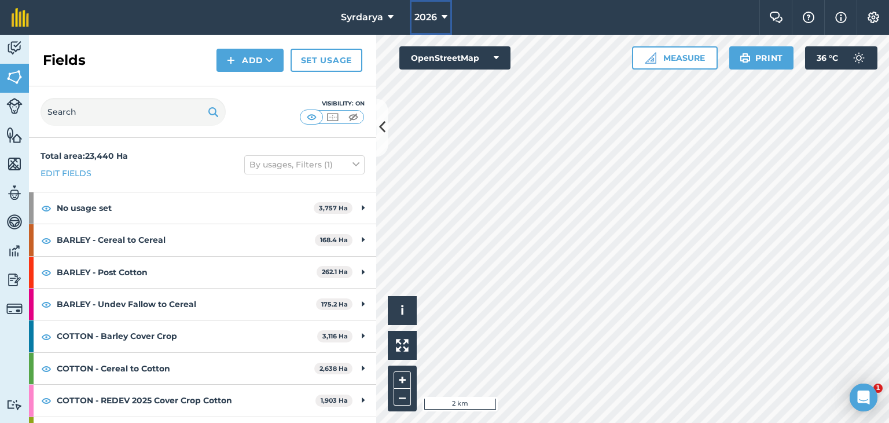
click at [432, 14] on span "2026" at bounding box center [426, 17] width 23 height 14
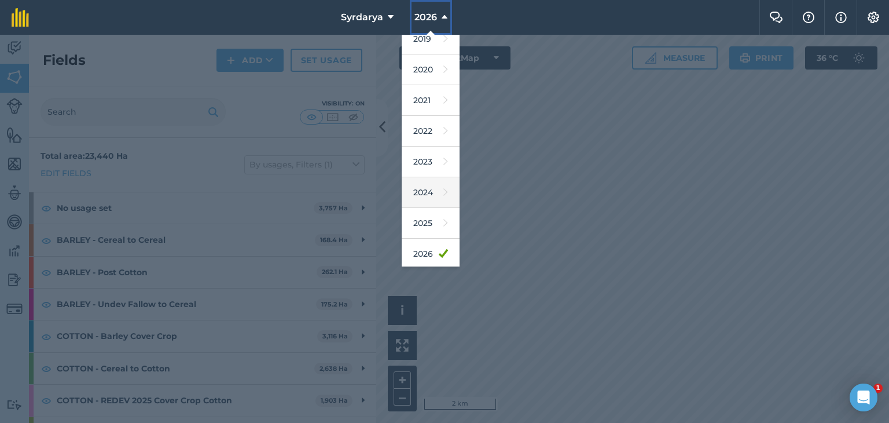
scroll to position [58, 0]
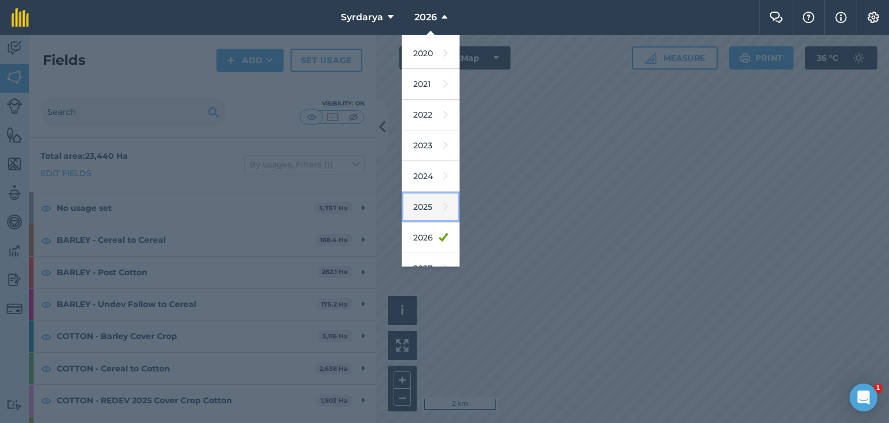
click at [429, 205] on link "2025" at bounding box center [431, 207] width 58 height 31
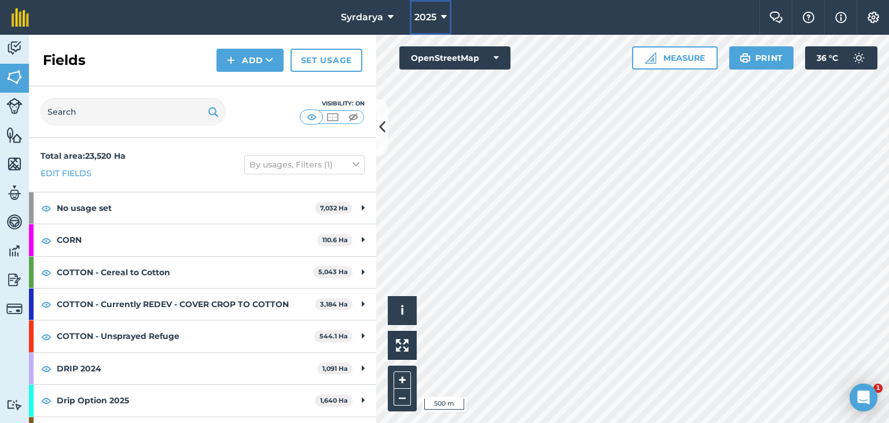
click at [431, 14] on span "2025" at bounding box center [426, 17] width 22 height 14
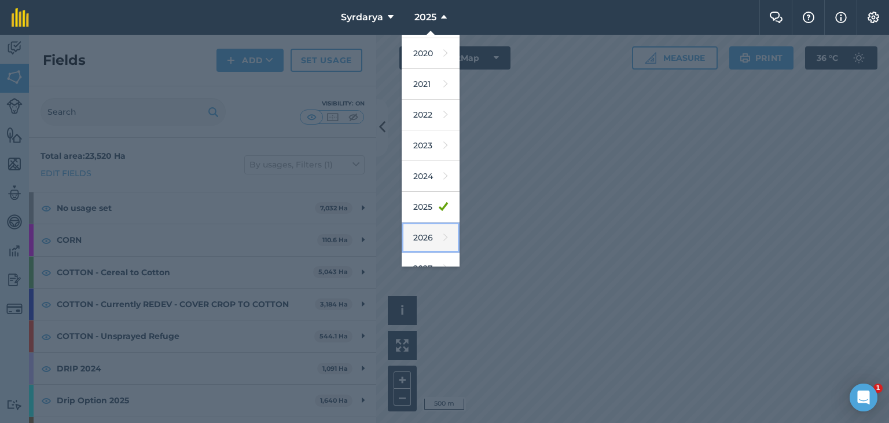
click at [426, 232] on link "2026" at bounding box center [431, 237] width 58 height 31
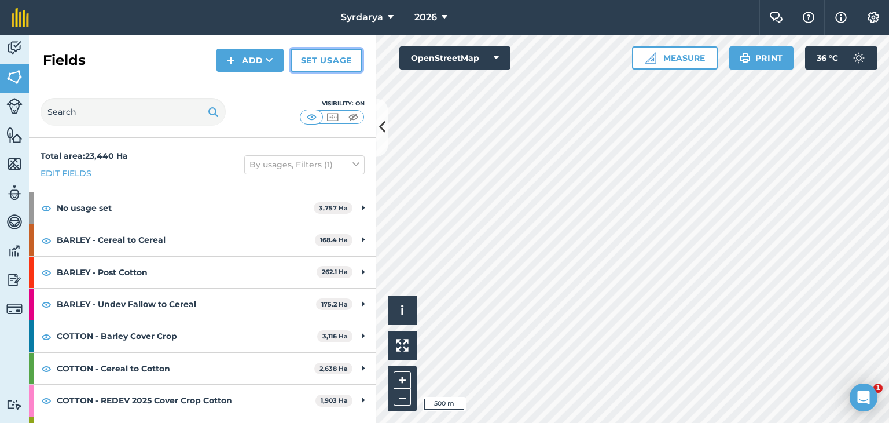
click at [327, 59] on link "Set usage" at bounding box center [327, 60] width 72 height 23
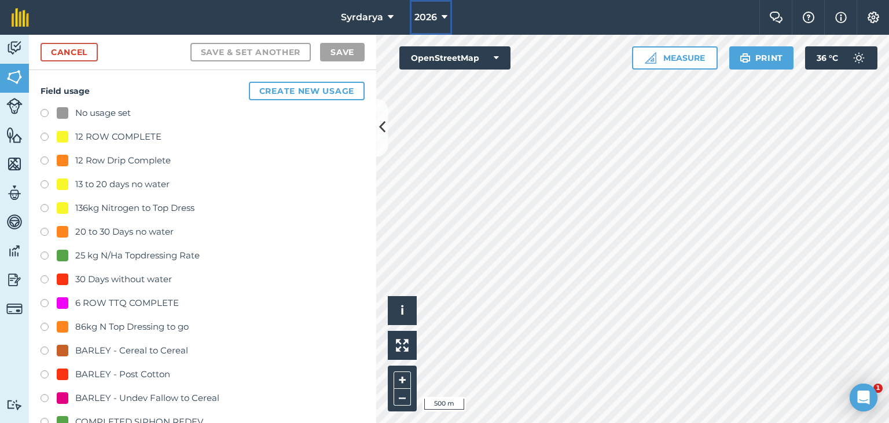
click at [440, 12] on button "2026" at bounding box center [431, 17] width 42 height 35
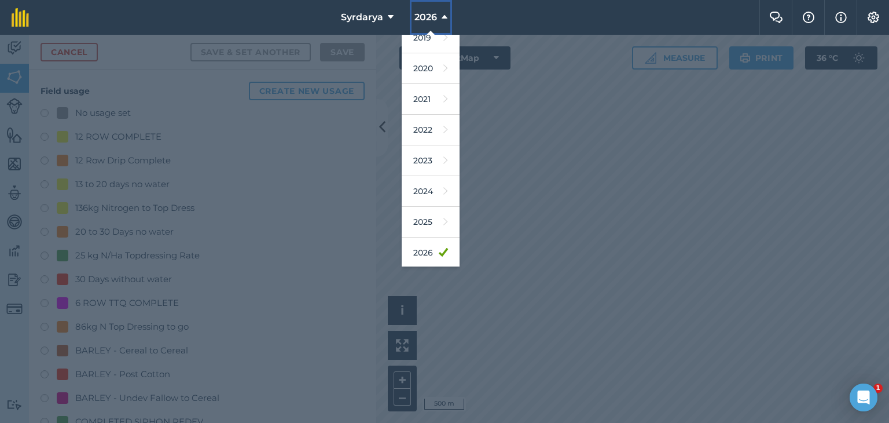
scroll to position [74, 0]
click at [431, 247] on link "2027" at bounding box center [431, 252] width 58 height 31
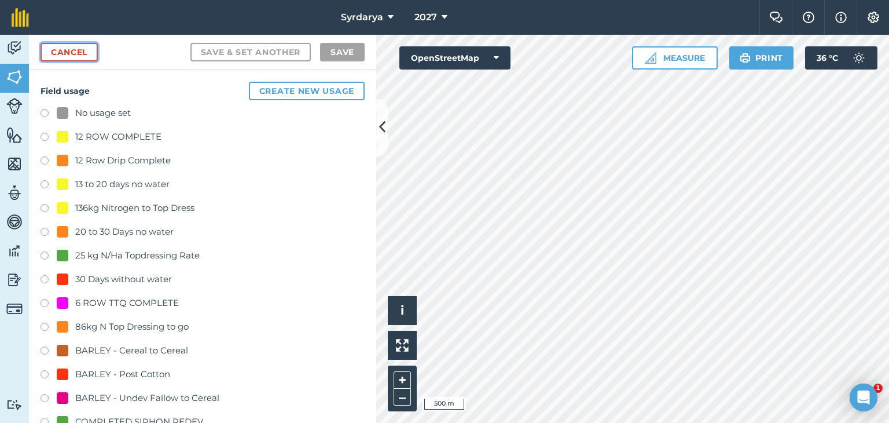
click at [54, 54] on link "Cancel" at bounding box center [69, 52] width 57 height 19
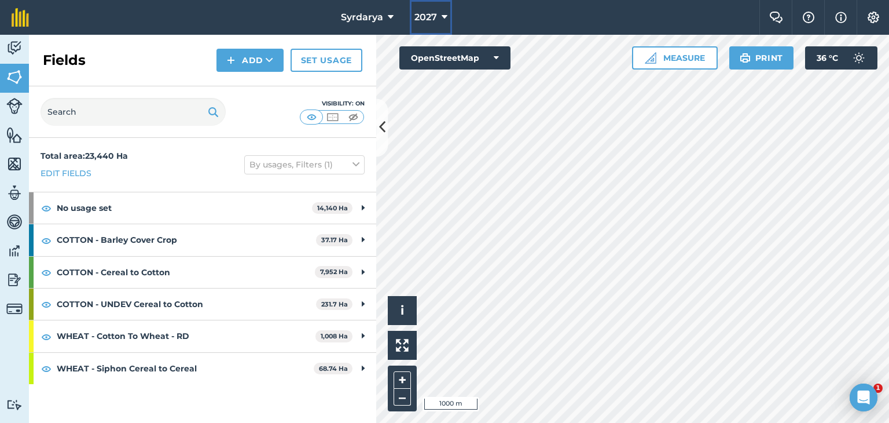
click at [433, 15] on span "2027" at bounding box center [426, 17] width 23 height 14
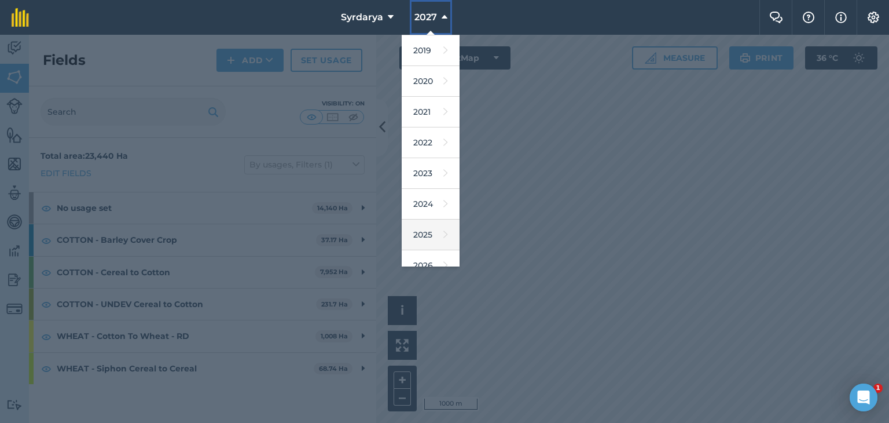
scroll to position [74, 0]
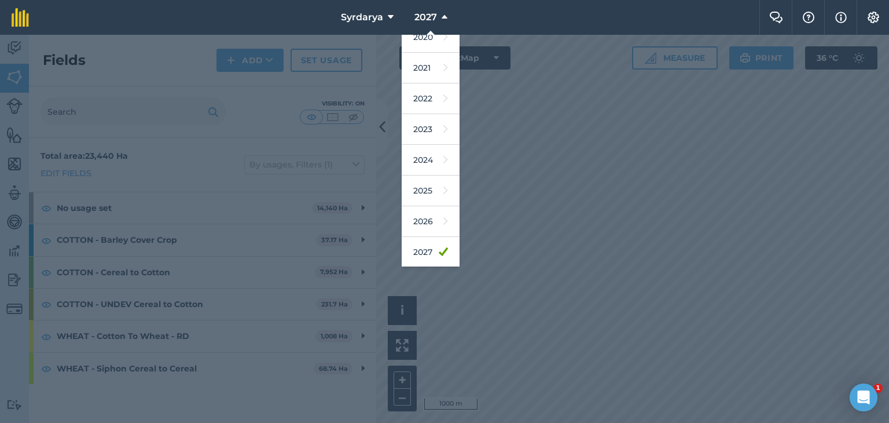
click at [475, 324] on div at bounding box center [444, 229] width 889 height 388
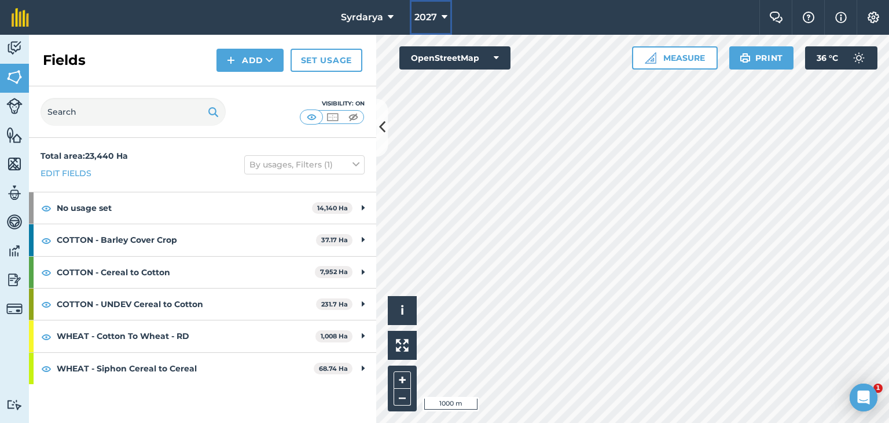
click at [437, 16] on button "2027" at bounding box center [431, 17] width 42 height 35
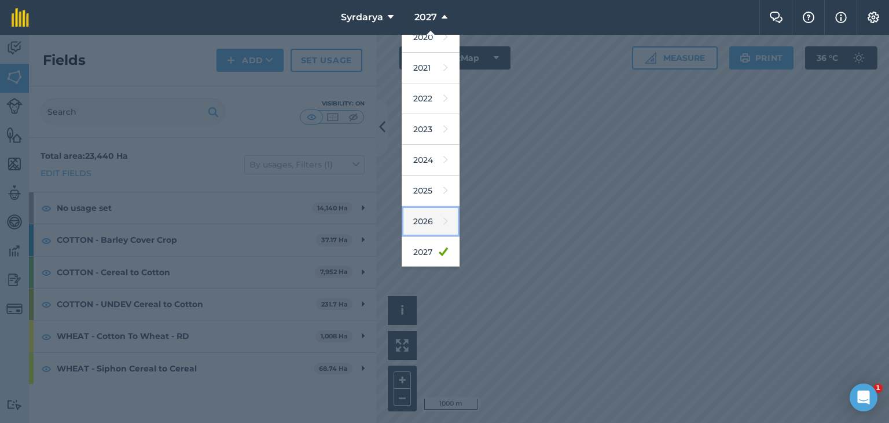
click at [430, 217] on link "2026" at bounding box center [431, 221] width 58 height 31
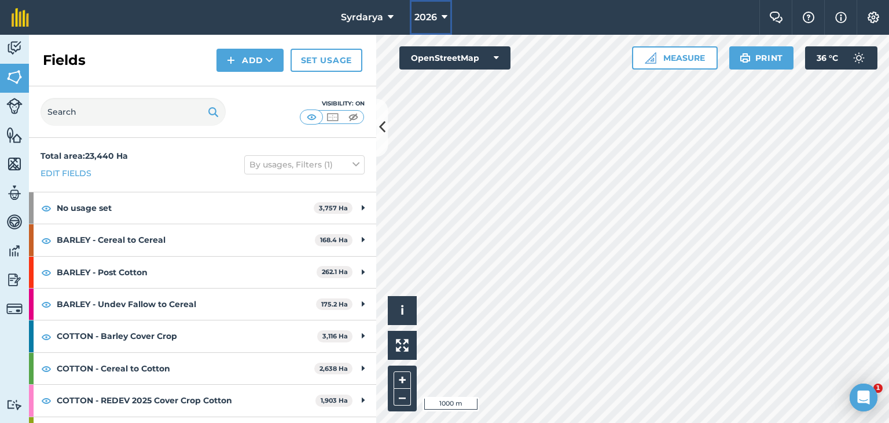
click at [428, 14] on span "2026" at bounding box center [426, 17] width 23 height 14
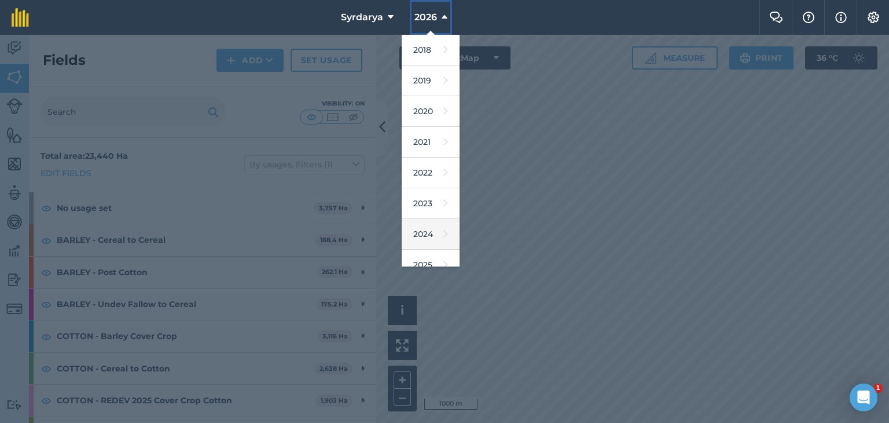
scroll to position [58, 0]
click at [429, 202] on link "2025" at bounding box center [431, 207] width 58 height 31
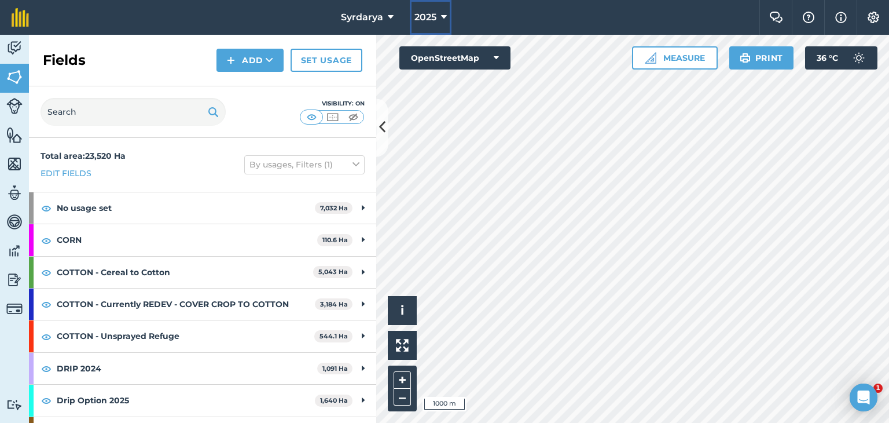
click at [433, 14] on span "2025" at bounding box center [426, 17] width 22 height 14
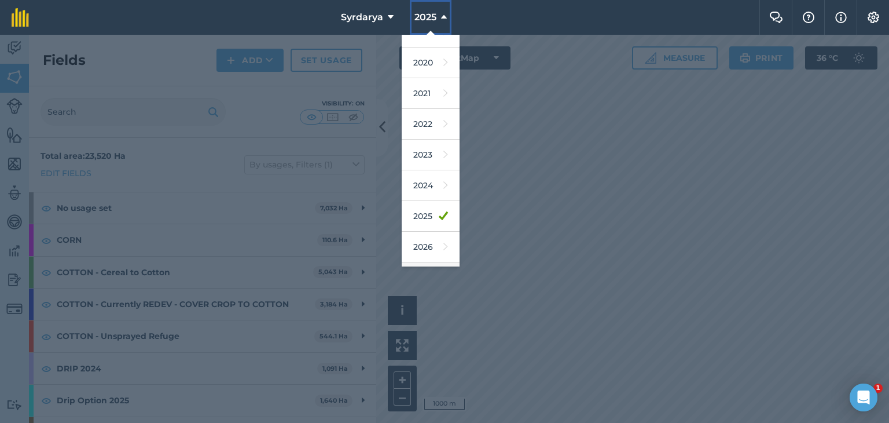
scroll to position [74, 0]
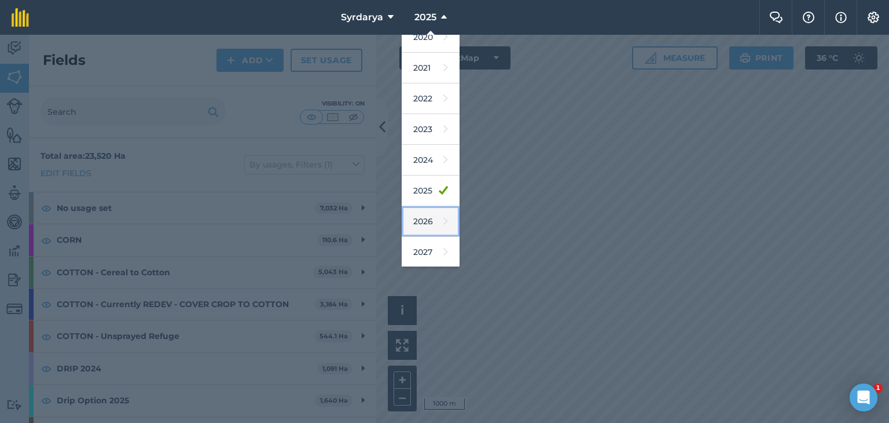
click at [429, 214] on link "2026" at bounding box center [431, 221] width 58 height 31
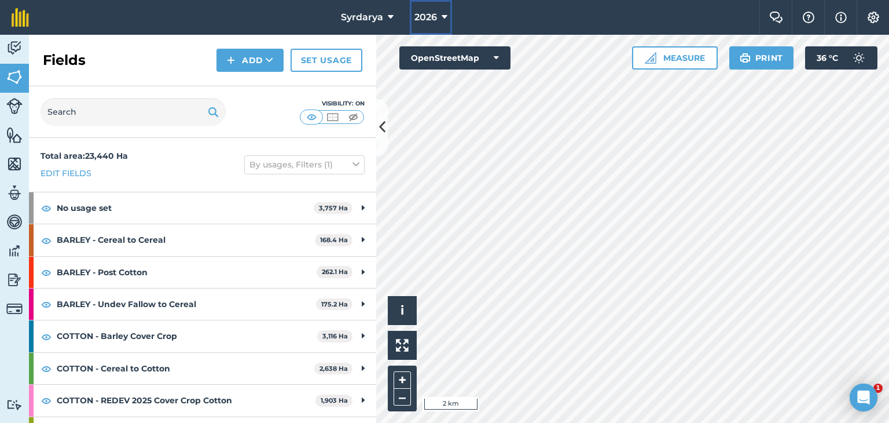
click at [440, 17] on button "2026" at bounding box center [431, 17] width 42 height 35
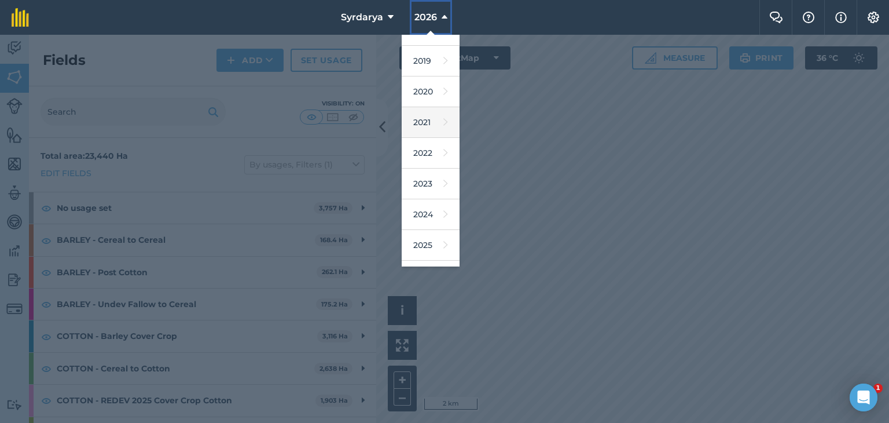
scroll to position [0, 0]
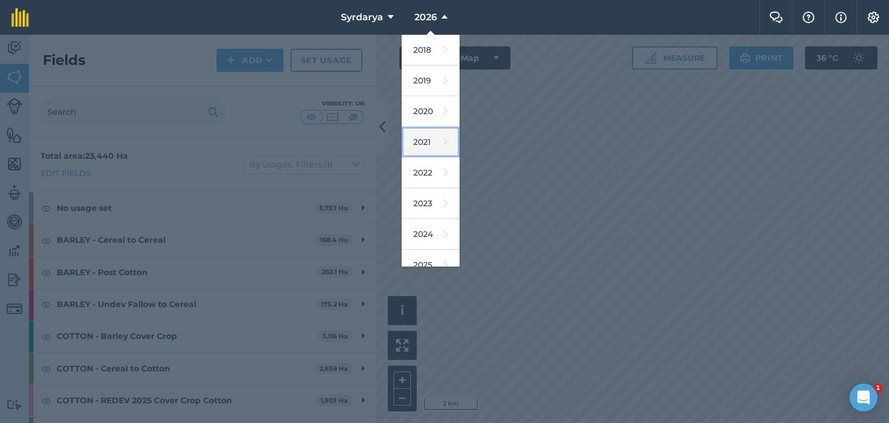
click at [428, 143] on link "2021" at bounding box center [431, 142] width 58 height 31
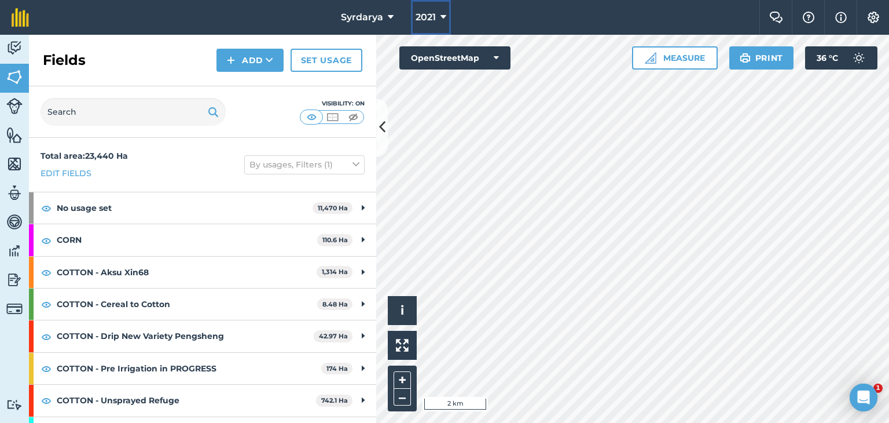
drag, startPoint x: 429, startPoint y: 14, endPoint x: 435, endPoint y: 15, distance: 5.8
click at [430, 14] on span "2021" at bounding box center [426, 17] width 20 height 14
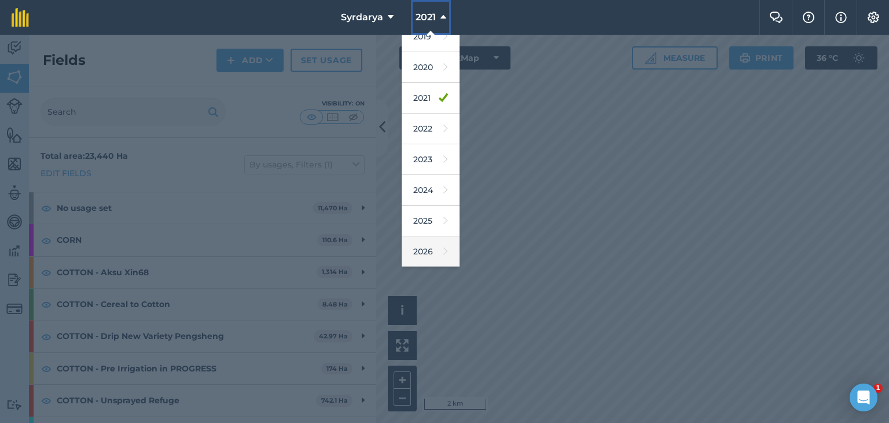
scroll to position [74, 0]
click at [429, 17] on span "2021" at bounding box center [426, 17] width 20 height 14
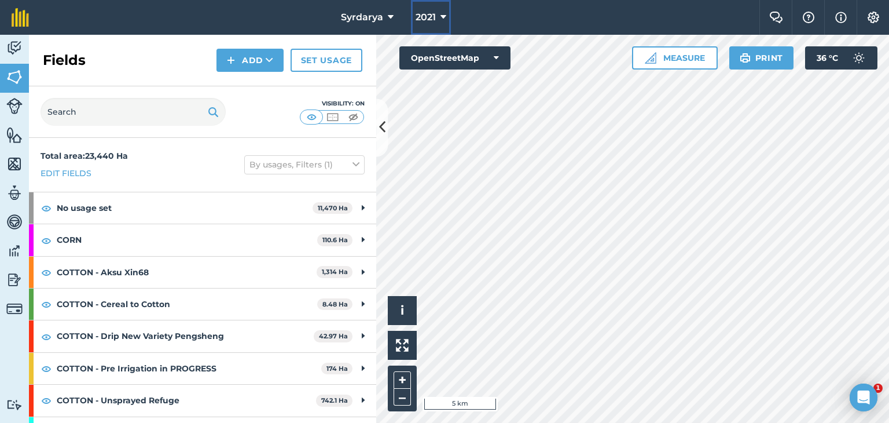
click at [441, 16] on icon at bounding box center [444, 17] width 6 height 14
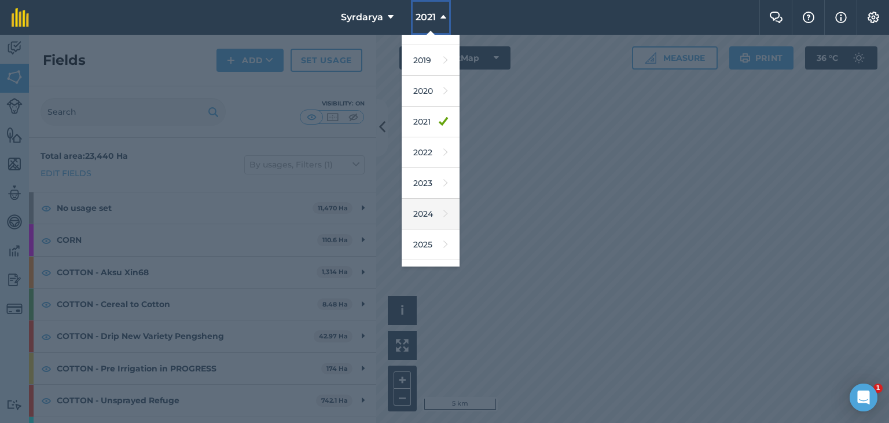
scroll to position [0, 0]
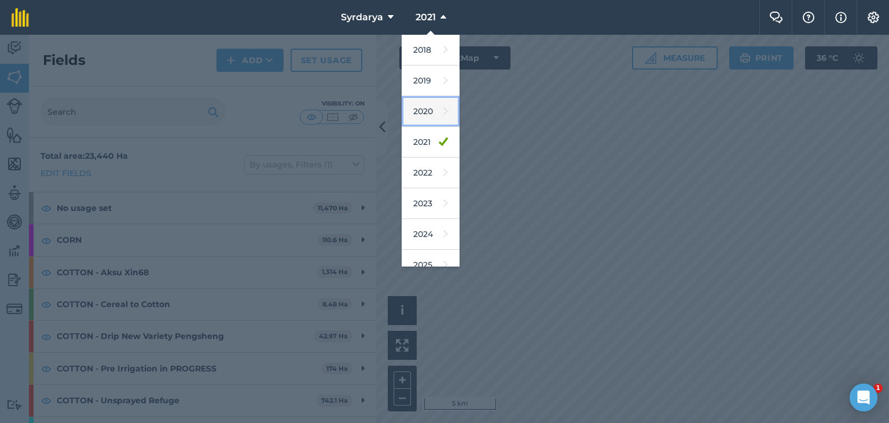
click at [422, 107] on link "2020" at bounding box center [431, 111] width 58 height 31
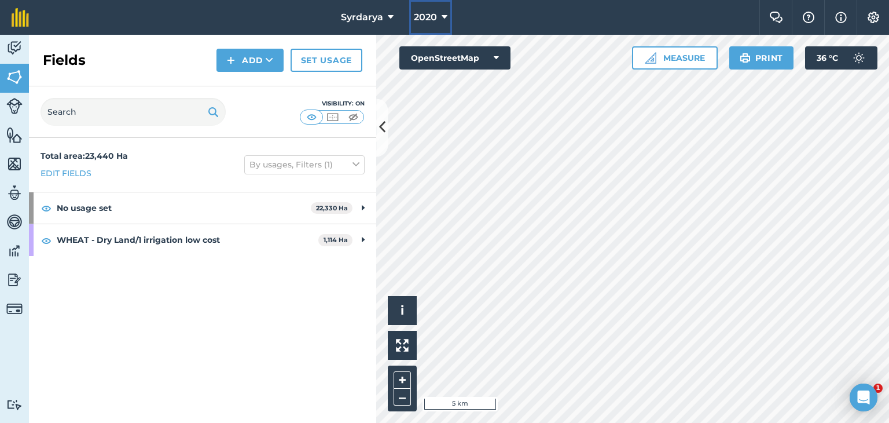
click at [435, 14] on span "2020" at bounding box center [425, 17] width 23 height 14
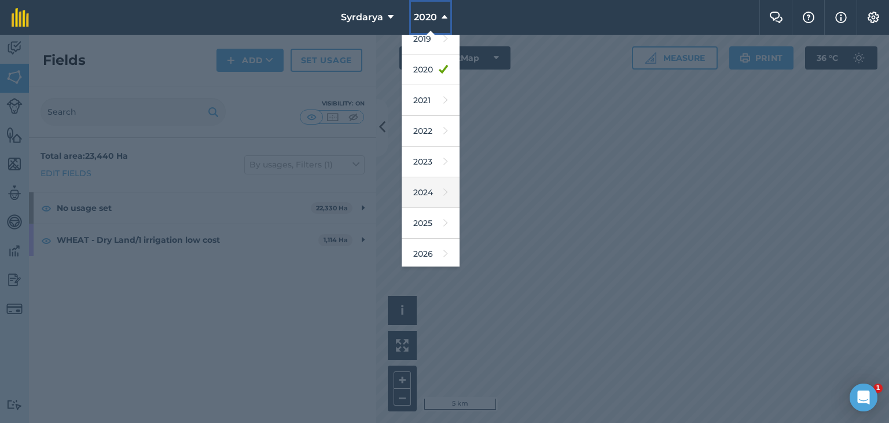
scroll to position [74, 0]
click at [423, 156] on link "2024" at bounding box center [431, 160] width 58 height 31
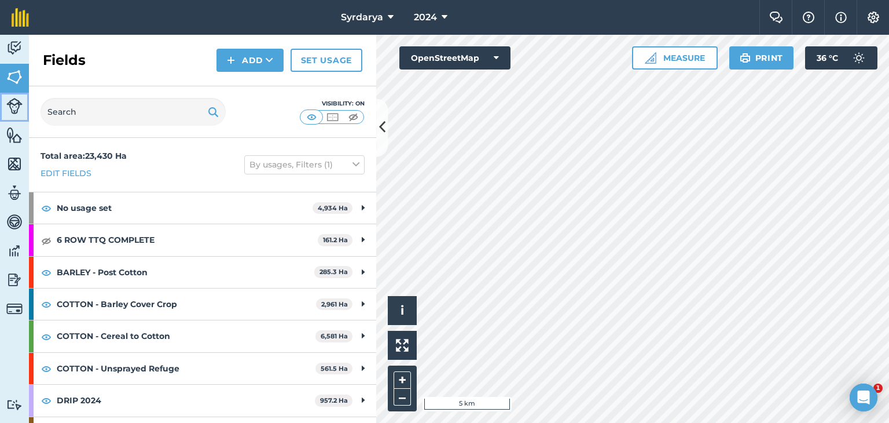
click at [16, 103] on img at bounding box center [14, 106] width 16 height 16
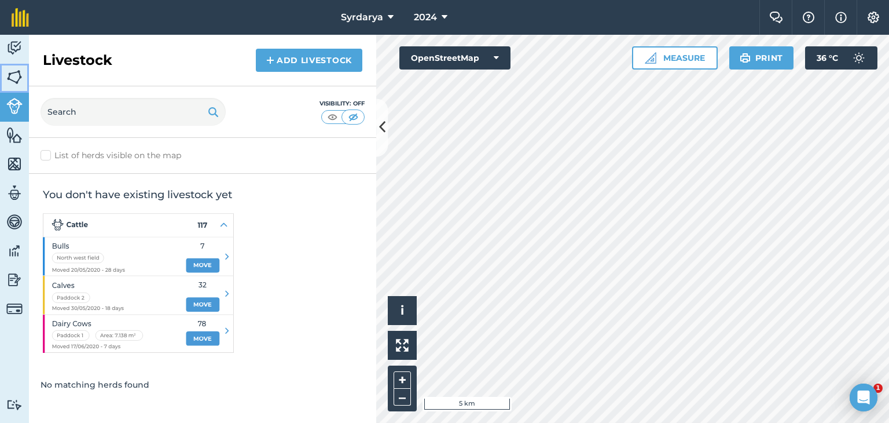
click at [16, 73] on img at bounding box center [14, 76] width 16 height 17
